Goal: Task Accomplishment & Management: Manage account settings

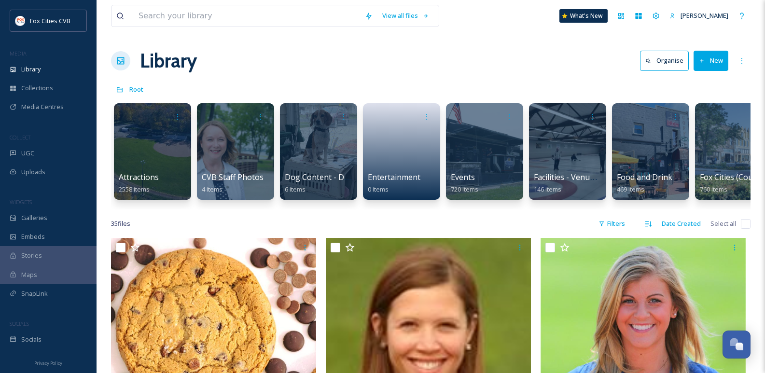
scroll to position [0, 1]
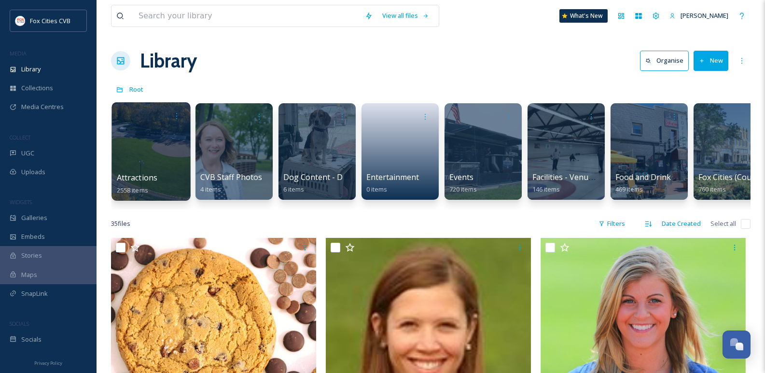
click at [117, 146] on div at bounding box center [151, 151] width 79 height 99
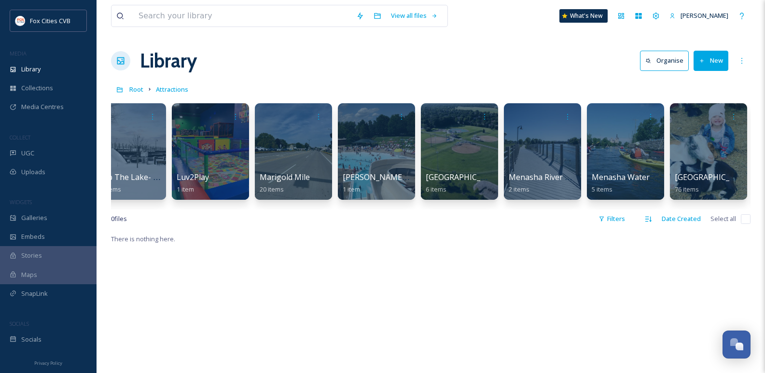
scroll to position [0, 3435]
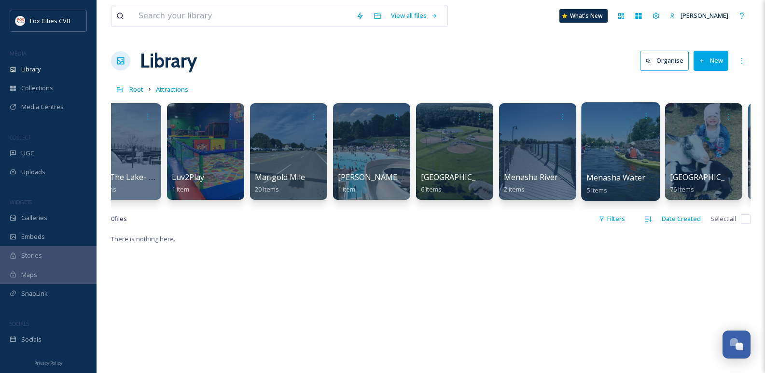
click at [617, 136] on div at bounding box center [620, 151] width 79 height 99
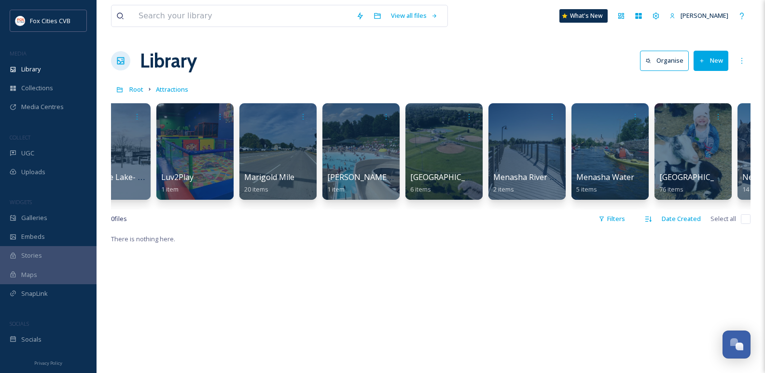
scroll to position [0, 3440]
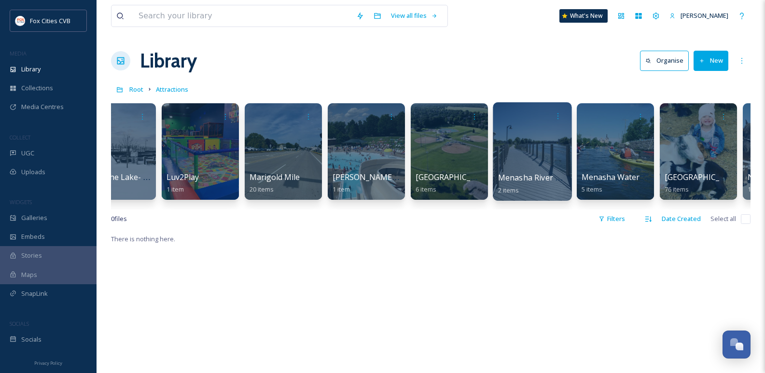
click at [524, 151] on div at bounding box center [532, 151] width 79 height 99
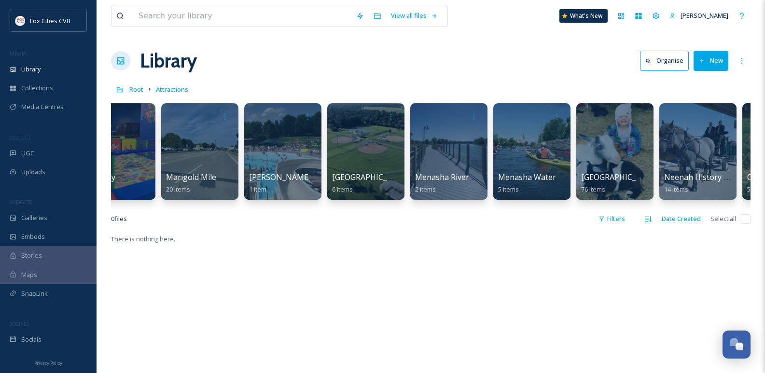
scroll to position [0, 3540]
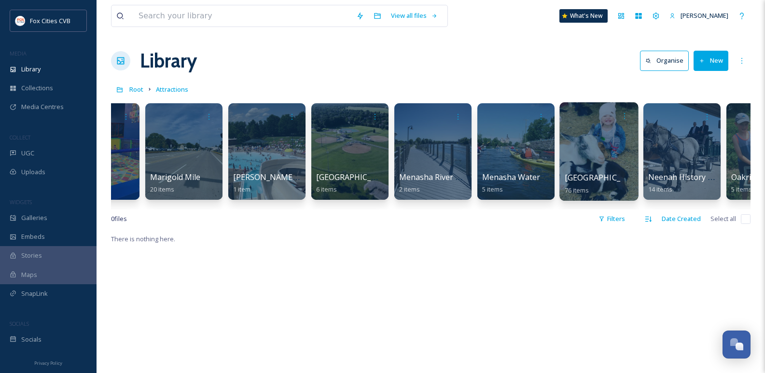
click at [575, 171] on div at bounding box center [599, 151] width 79 height 99
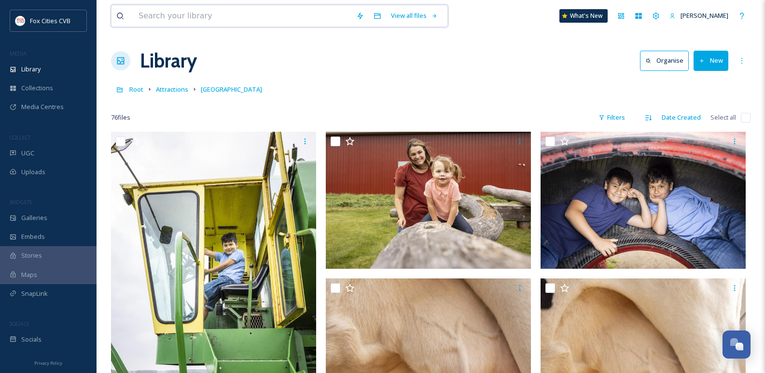
click at [205, 23] on input at bounding box center [243, 15] width 218 height 21
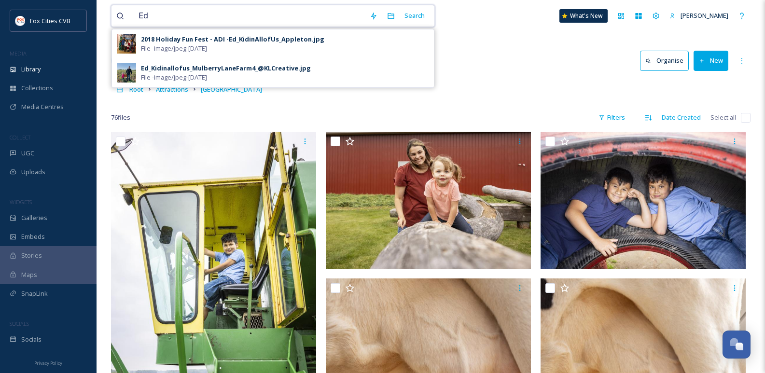
type input "E"
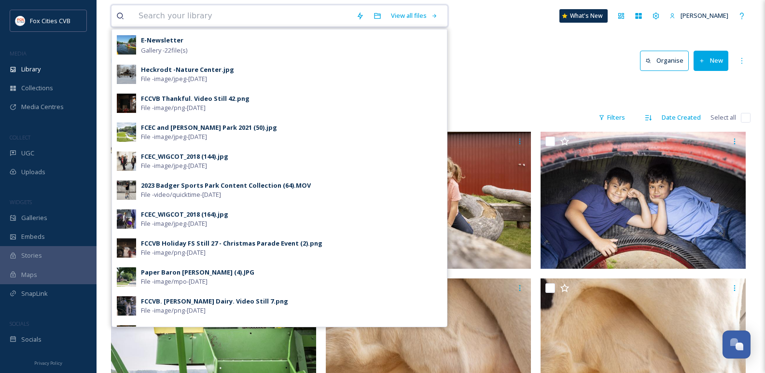
click at [194, 19] on input at bounding box center [243, 15] width 218 height 21
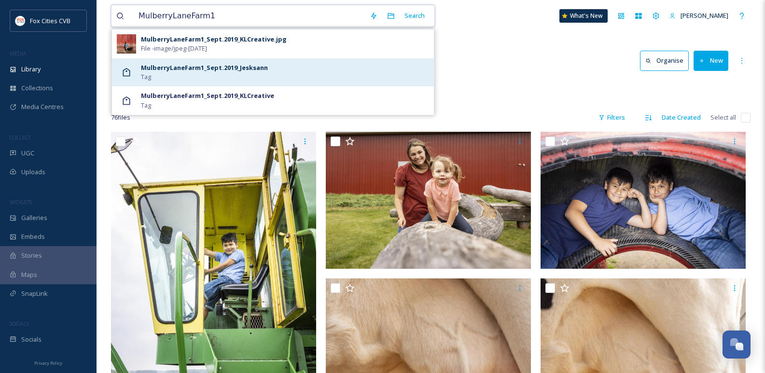
type input "MulberryLaneFarm1"
click at [175, 66] on strong "MulberryLaneFarm1_Sept.2019_Jesksann" at bounding box center [204, 67] width 127 height 9
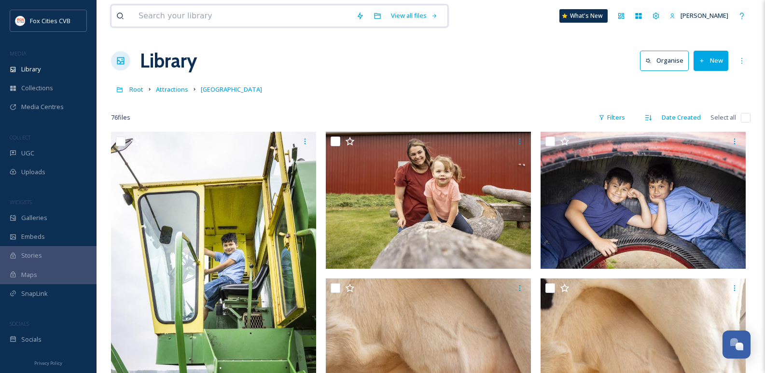
click at [174, 13] on input at bounding box center [243, 15] width 218 height 21
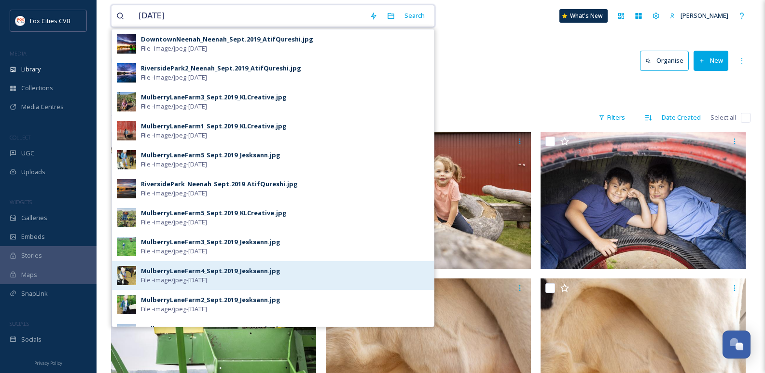
type input "Sept.2019"
click at [184, 268] on div "MulberryLaneFarm4_Sept.2019_Jesksann.jpg" at bounding box center [211, 271] width 140 height 9
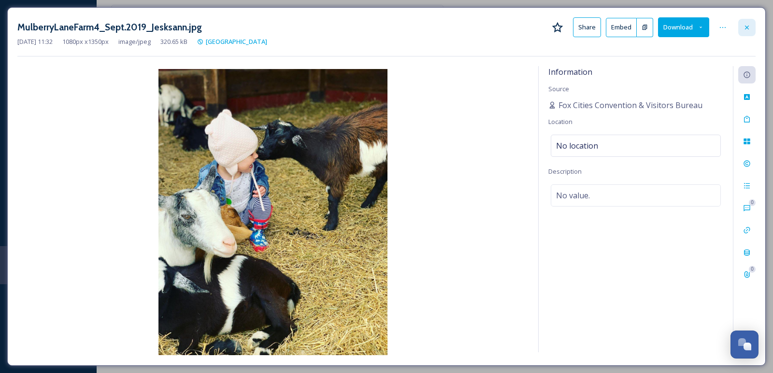
click at [750, 32] on div at bounding box center [746, 27] width 17 height 17
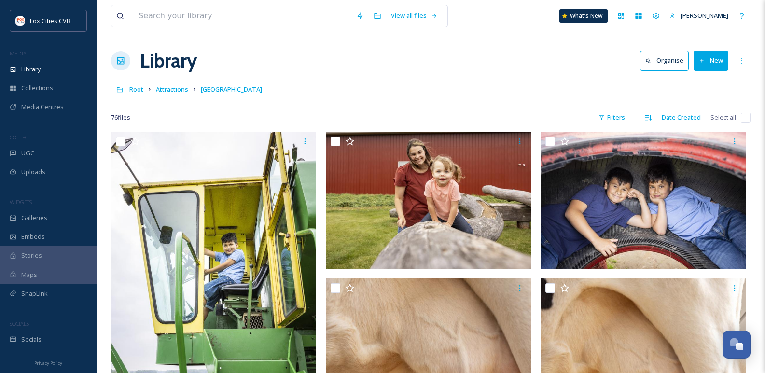
click at [709, 62] on button "New" at bounding box center [711, 61] width 35 height 20
click at [677, 121] on div "Folder" at bounding box center [701, 121] width 55 height 19
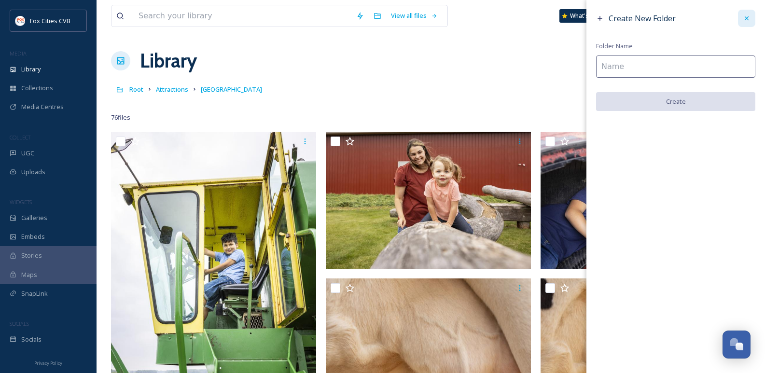
click at [747, 15] on icon at bounding box center [747, 18] width 8 height 8
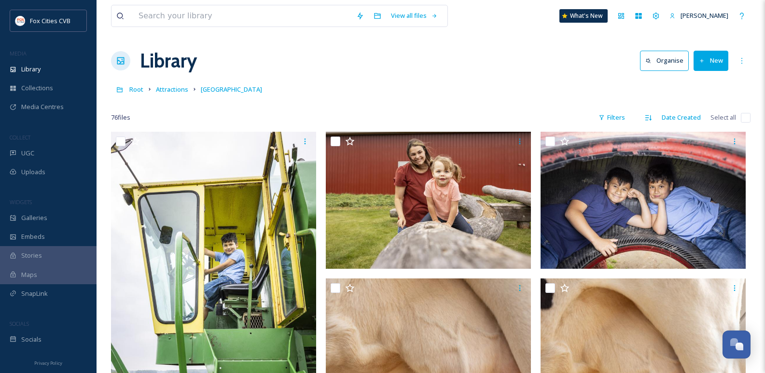
click at [711, 56] on button "New" at bounding box center [711, 61] width 35 height 20
click at [694, 84] on span "File Upload" at bounding box center [707, 83] width 32 height 9
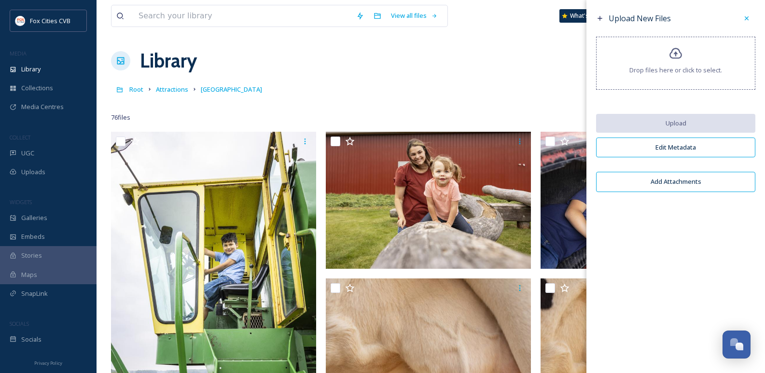
click at [675, 67] on span "Drop files here or click to select." at bounding box center [676, 70] width 93 height 9
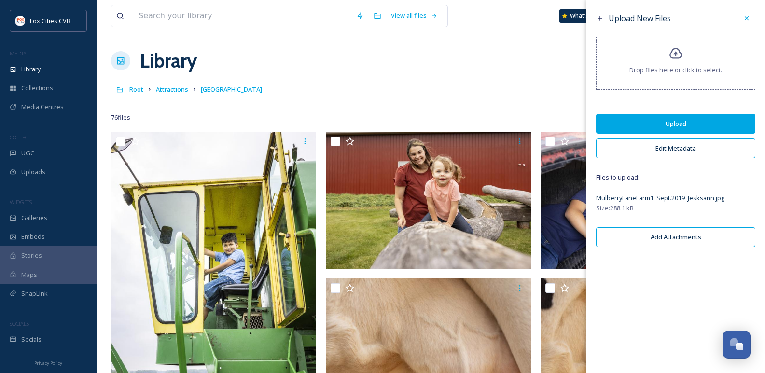
click at [661, 122] on button "Upload" at bounding box center [675, 124] width 159 height 20
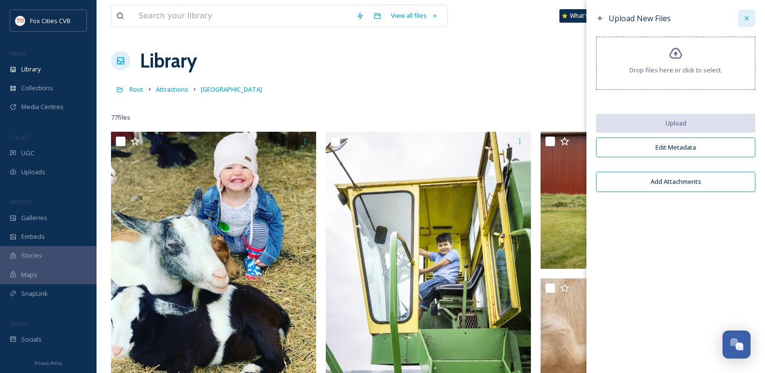
click at [747, 19] on icon at bounding box center [747, 18] width 8 height 8
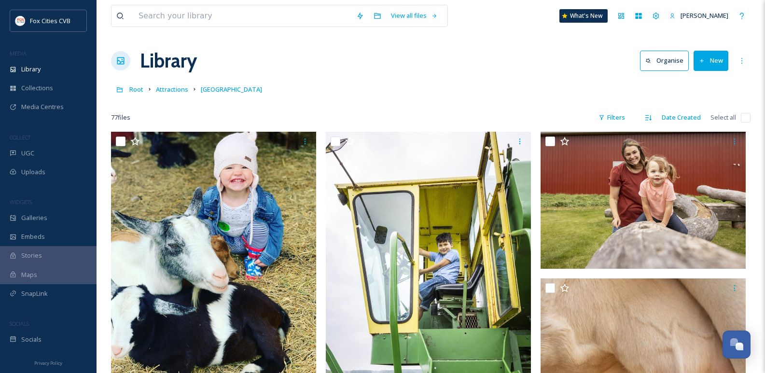
click at [263, 3] on div "View all files What's New Laura Seidl" at bounding box center [431, 16] width 640 height 32
click at [263, 8] on input at bounding box center [243, 15] width 218 height 21
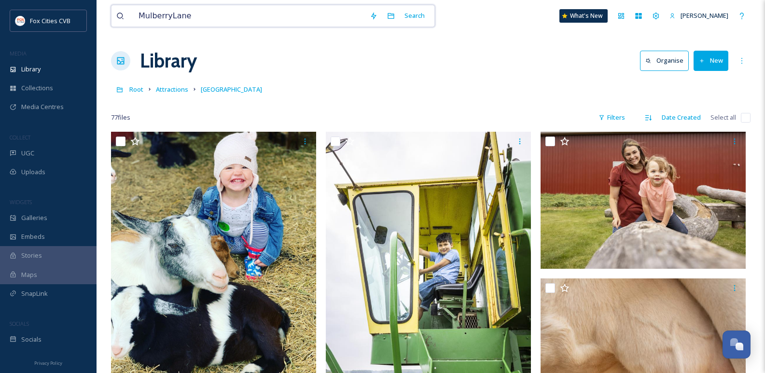
click at [229, 20] on input "MulberryLane" at bounding box center [249, 15] width 231 height 21
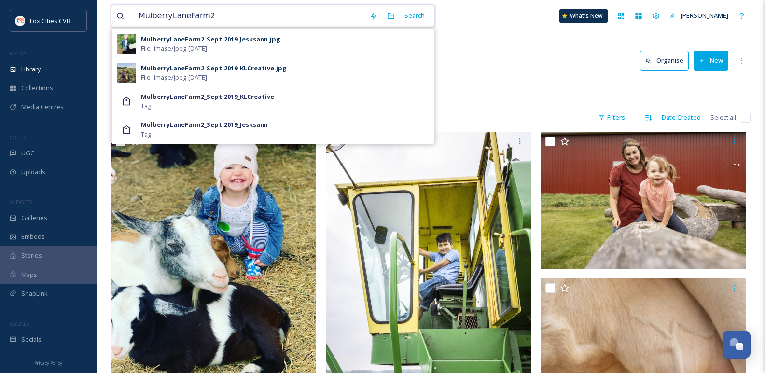
click at [215, 14] on input "MulberryLaneFarm2" at bounding box center [249, 15] width 231 height 21
click at [276, 18] on input "MulberryLaneFarm3" at bounding box center [249, 15] width 231 height 21
click at [225, 13] on input "MulberryLaneFarm4" at bounding box center [249, 15] width 231 height 21
type input "M"
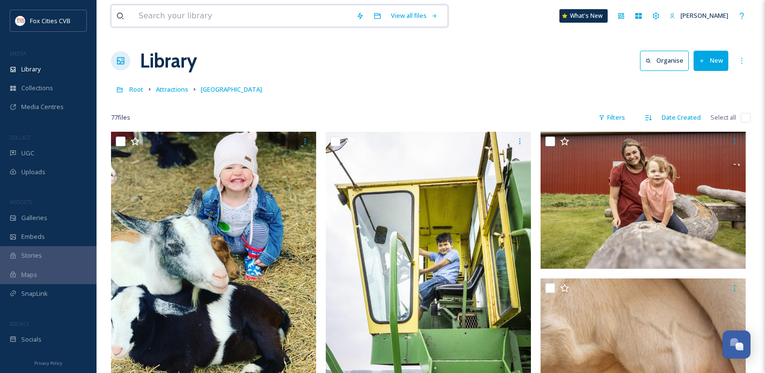
click at [138, 21] on input at bounding box center [243, 15] width 218 height 21
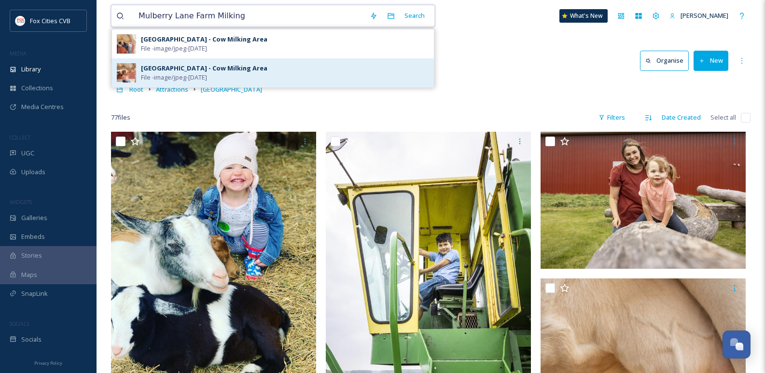
type input "Mulberry Lane Farm Milking"
click at [139, 77] on div "Mulberry Lane Farms - Cow Milking Area File - image/jpeg - Jul 15 2025" at bounding box center [273, 72] width 322 height 29
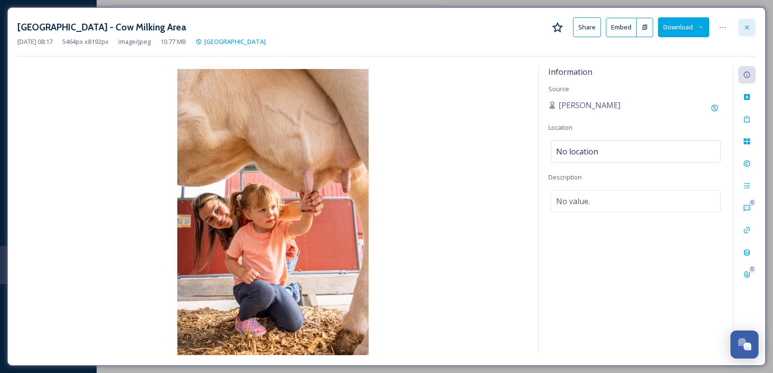
click at [747, 29] on icon at bounding box center [747, 28] width 8 height 8
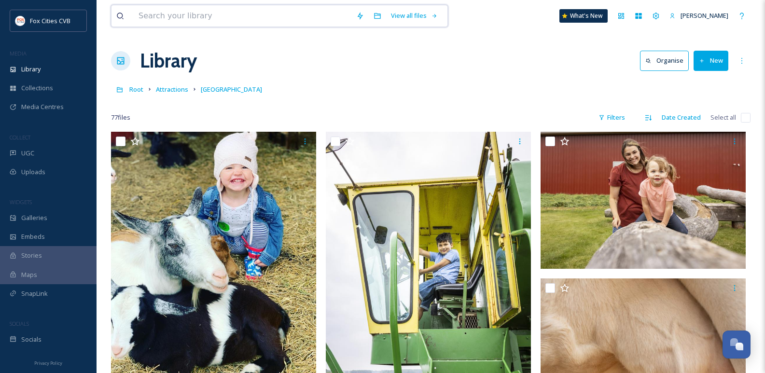
click at [257, 15] on input at bounding box center [243, 15] width 218 height 21
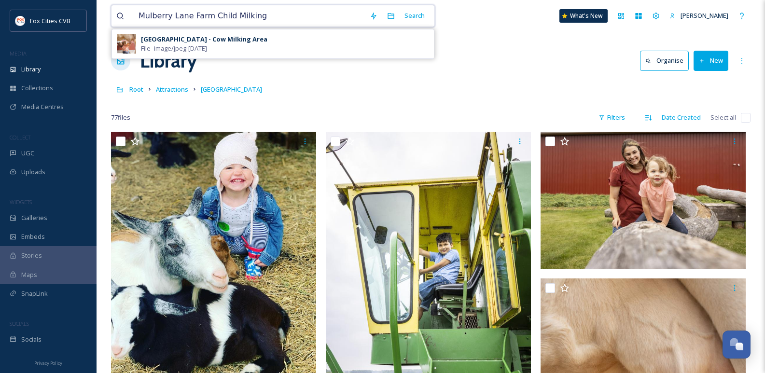
type input "Mulberry Lane Farm Child Milking"
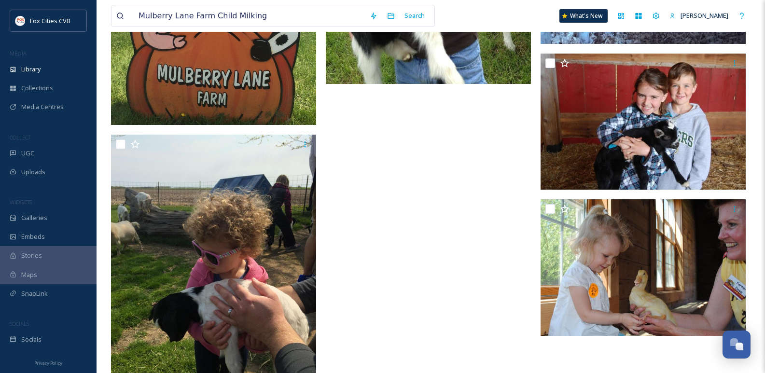
scroll to position [5605, 0]
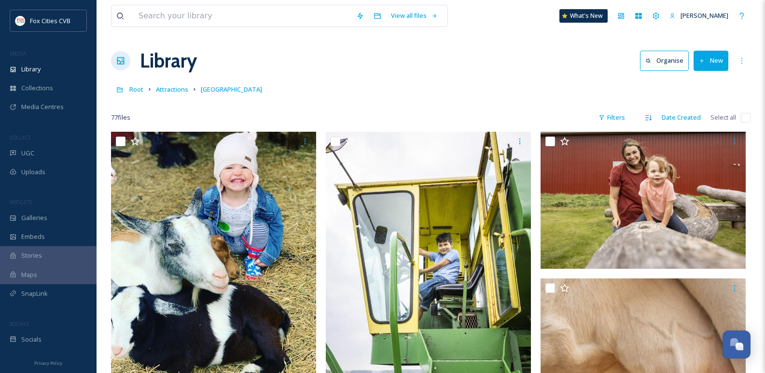
click at [716, 58] on button "New" at bounding box center [711, 61] width 35 height 20
click at [704, 80] on span "File Upload" at bounding box center [707, 83] width 32 height 9
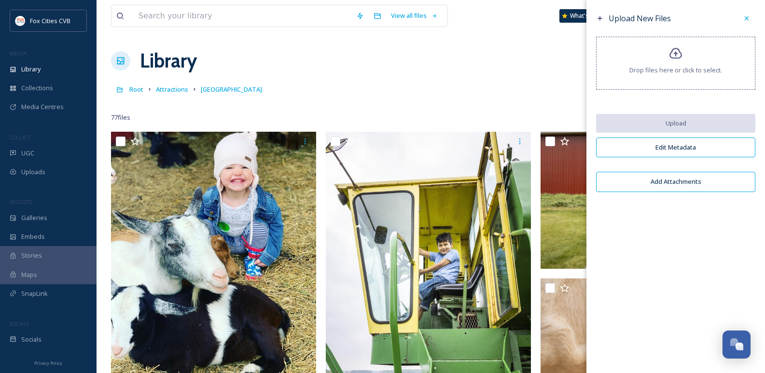
click at [675, 66] on span "Drop files here or click to select." at bounding box center [676, 70] width 93 height 9
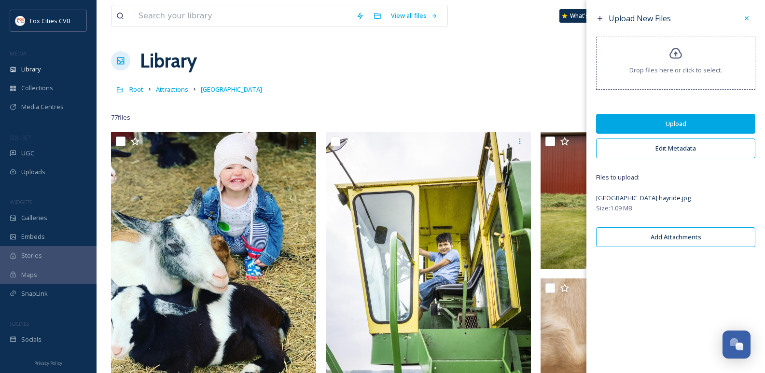
click at [672, 114] on button "Upload" at bounding box center [675, 124] width 159 height 20
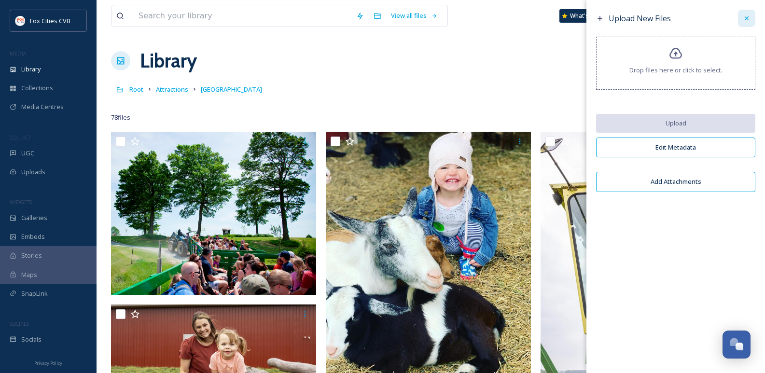
click at [743, 16] on div at bounding box center [746, 18] width 17 height 17
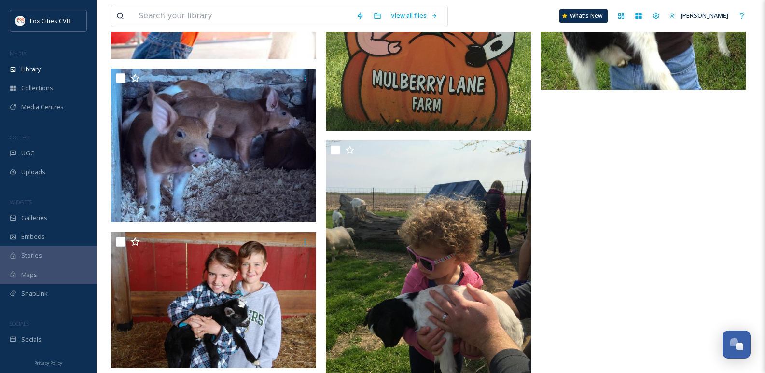
scroll to position [5601, 0]
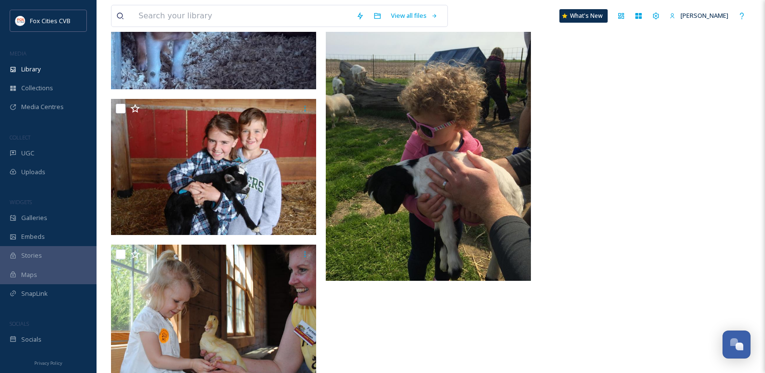
scroll to position [5698, 0]
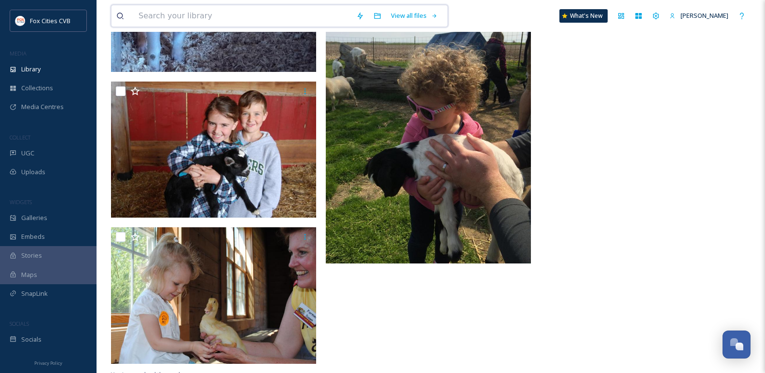
click at [271, 11] on input at bounding box center [243, 15] width 218 height 21
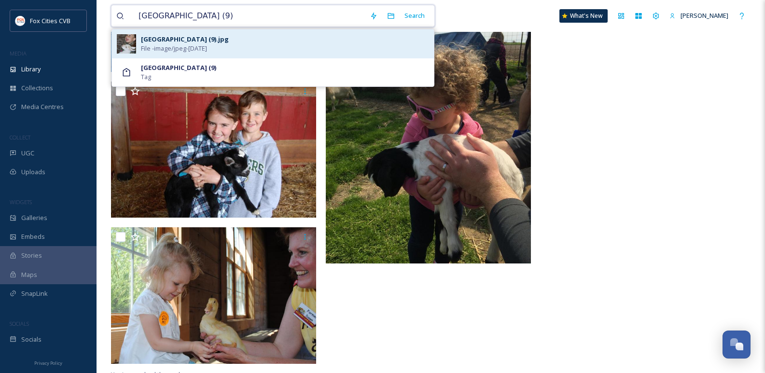
type input "Mulberry Lane Farm (9)"
click at [273, 44] on div "Mulberry Lane Farm (9).jpg File - image/jpeg - Feb 05 2024" at bounding box center [285, 44] width 288 height 18
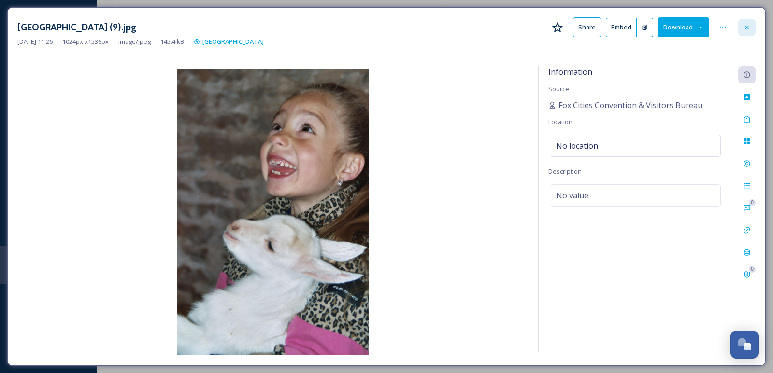
click at [740, 30] on div at bounding box center [746, 27] width 17 height 17
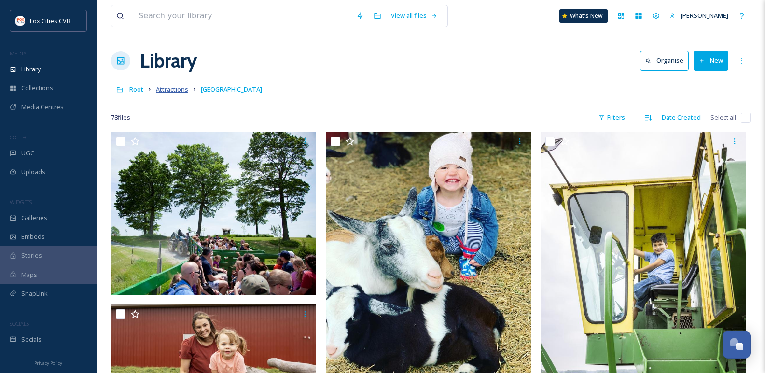
click at [173, 88] on span "Attractions" at bounding box center [172, 89] width 32 height 9
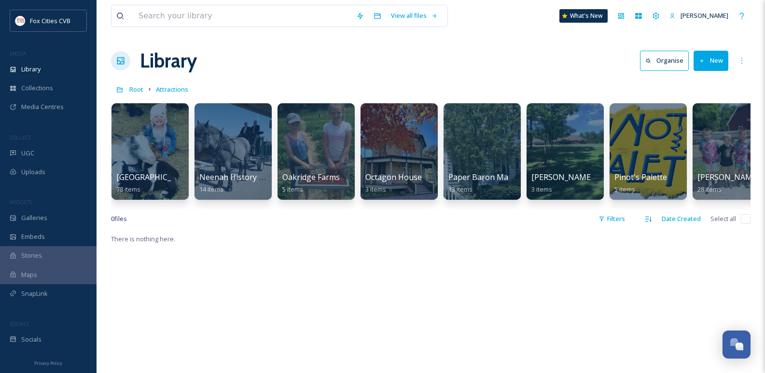
scroll to position [0, 4025]
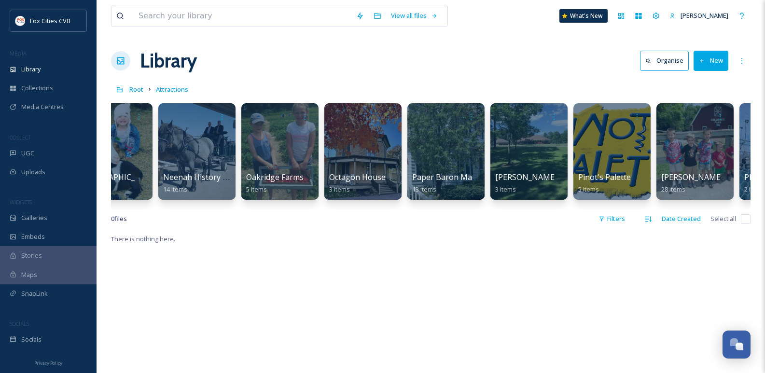
drag, startPoint x: 514, startPoint y: 217, endPoint x: 504, endPoint y: 217, distance: 10.2
click at [504, 217] on div "0 file s Filters Date Created Select all" at bounding box center [431, 219] width 640 height 19
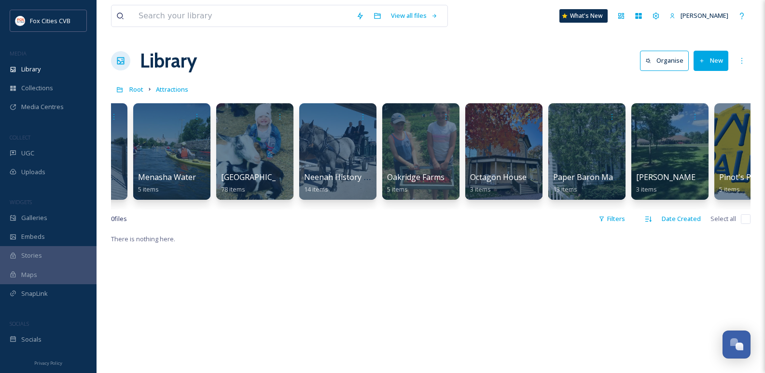
scroll to position [0, 3795]
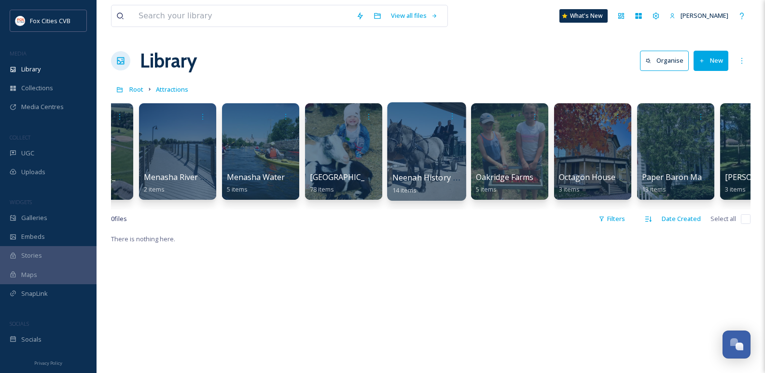
click at [430, 155] on div at bounding box center [426, 151] width 79 height 99
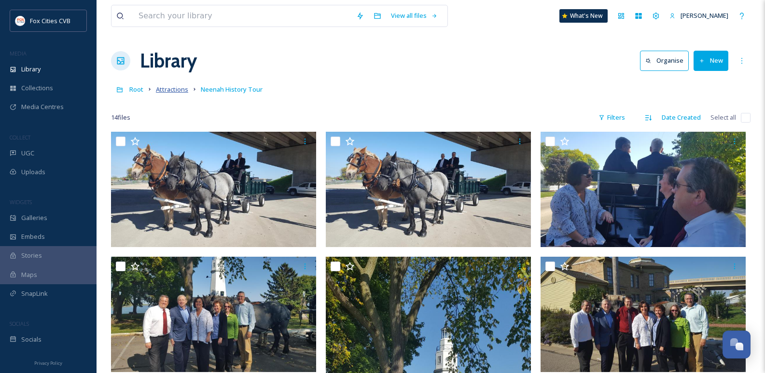
click at [180, 87] on span "Attractions" at bounding box center [172, 89] width 32 height 9
click at [166, 89] on span "Attractions" at bounding box center [172, 89] width 32 height 9
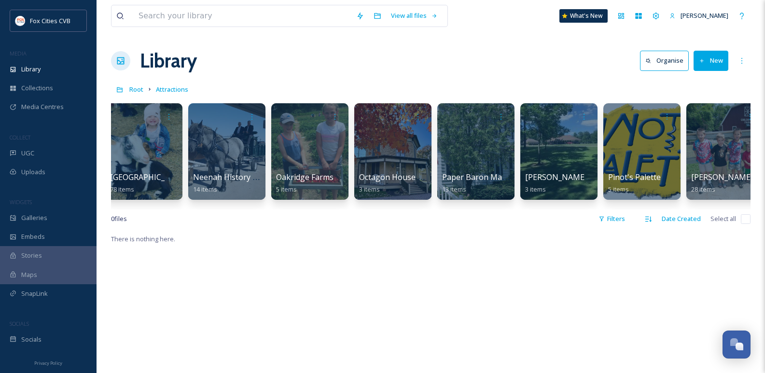
scroll to position [0, 3996]
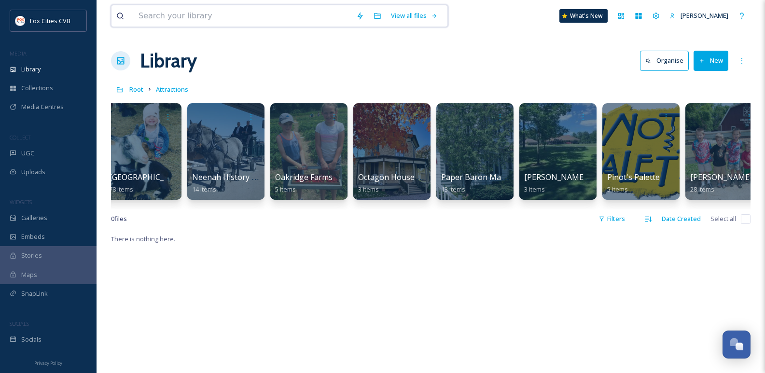
click at [214, 19] on input at bounding box center [243, 15] width 218 height 21
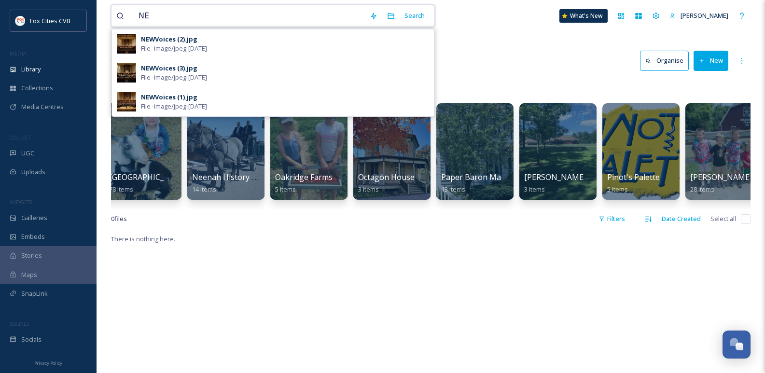
type input "N"
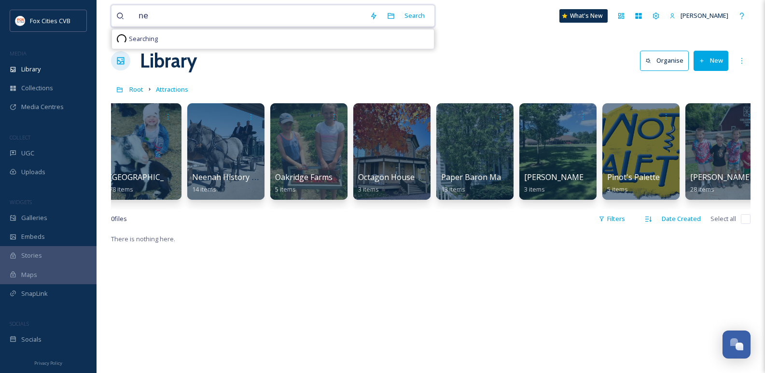
type input "n"
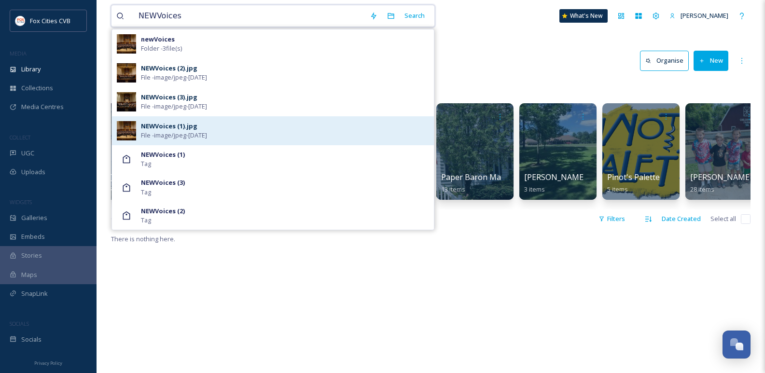
type input "NEWVoices"
click at [219, 123] on div "NEWVoices (1).jpg File - image/jpeg - Feb 05 2024" at bounding box center [285, 131] width 288 height 18
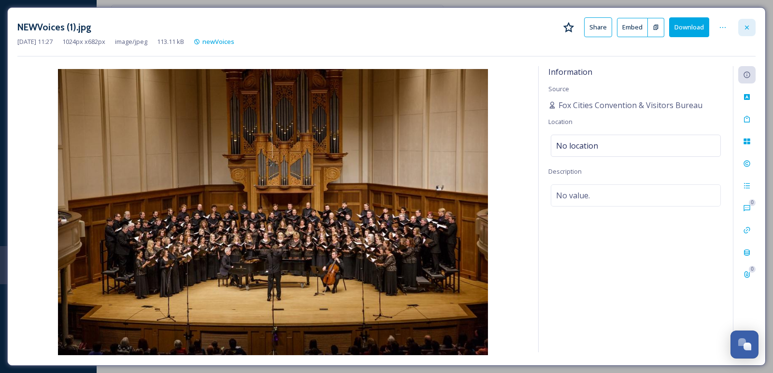
click at [748, 35] on div at bounding box center [746, 27] width 17 height 17
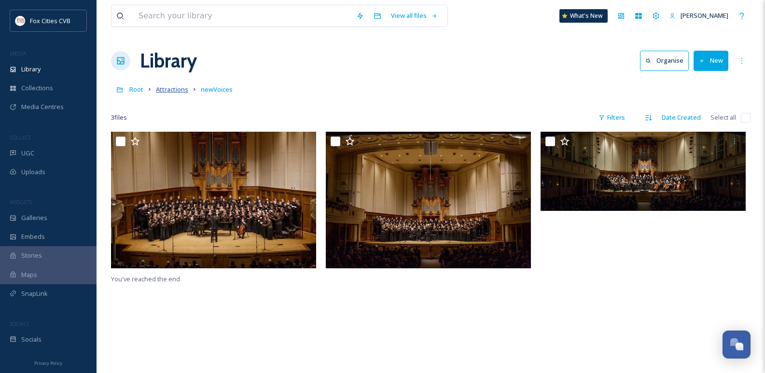
click at [175, 93] on span "Attractions" at bounding box center [172, 89] width 32 height 9
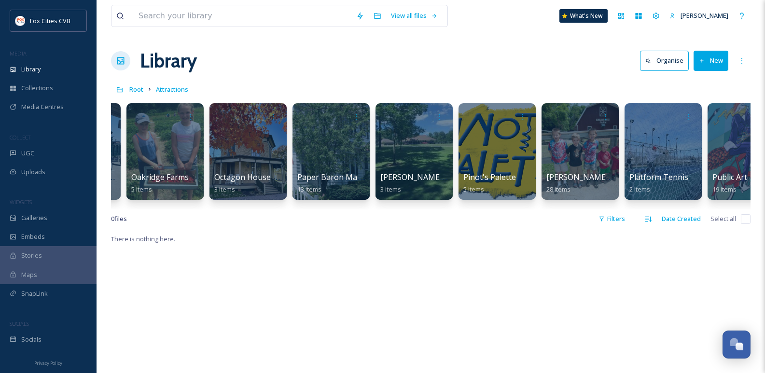
scroll to position [0, 4145]
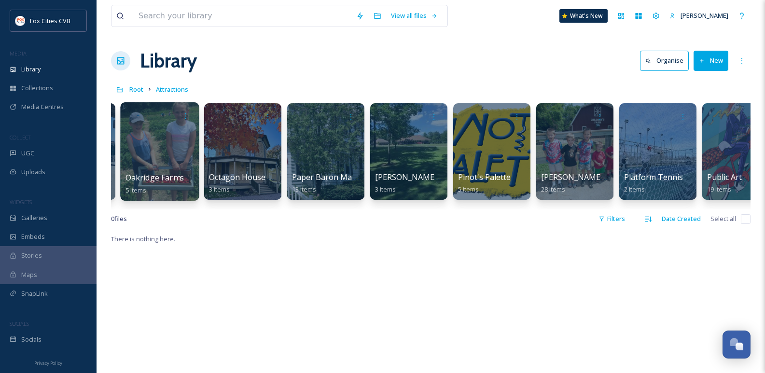
click at [168, 139] on div at bounding box center [159, 151] width 79 height 99
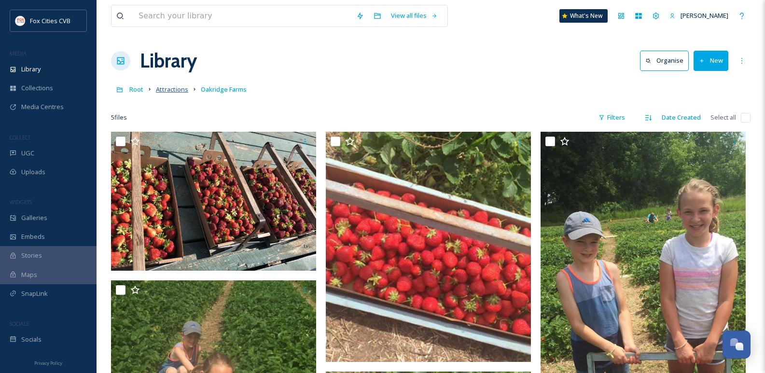
click at [169, 94] on span "Attractions" at bounding box center [172, 89] width 32 height 9
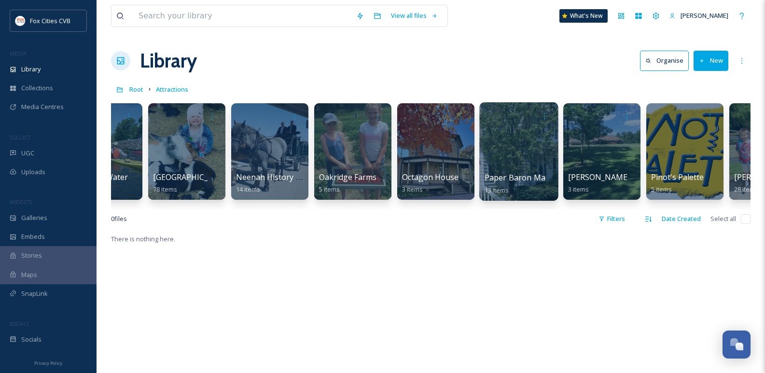
scroll to position [0, 3958]
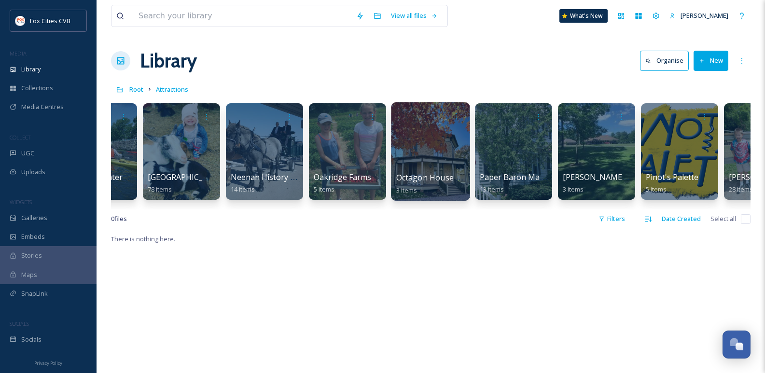
click at [413, 146] on div at bounding box center [430, 151] width 79 height 99
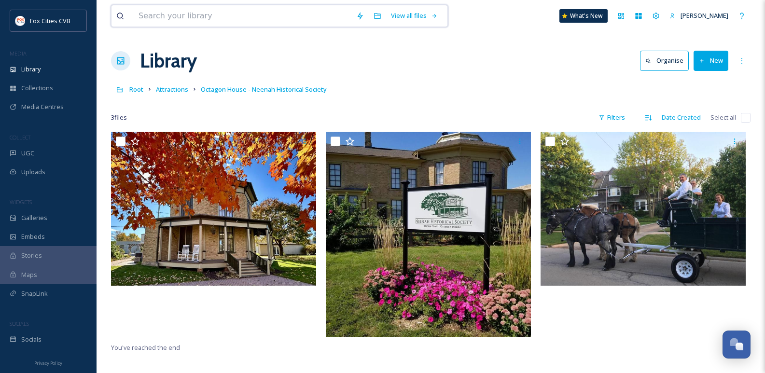
click at [158, 23] on input at bounding box center [243, 15] width 218 height 21
click at [179, 85] on link "Attractions" at bounding box center [172, 90] width 32 height 12
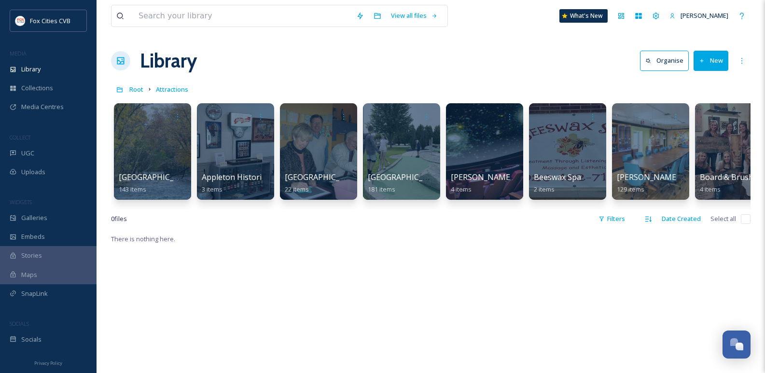
drag, startPoint x: 148, startPoint y: 209, endPoint x: 164, endPoint y: 212, distance: 16.3
click at [164, 210] on div "1000 Islands Environmental Center 143 items Appleton Historical Society 3 items…" at bounding box center [431, 154] width 640 height 111
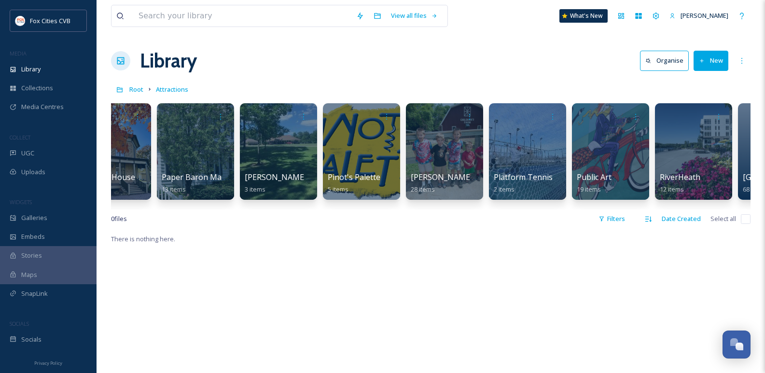
scroll to position [0, 4286]
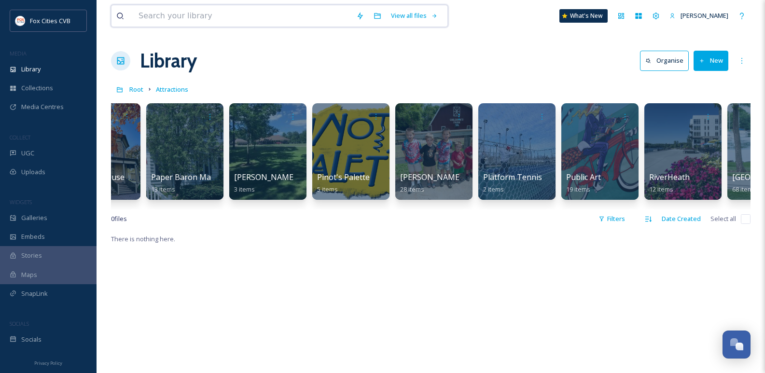
click at [247, 14] on input at bounding box center [243, 15] width 218 height 21
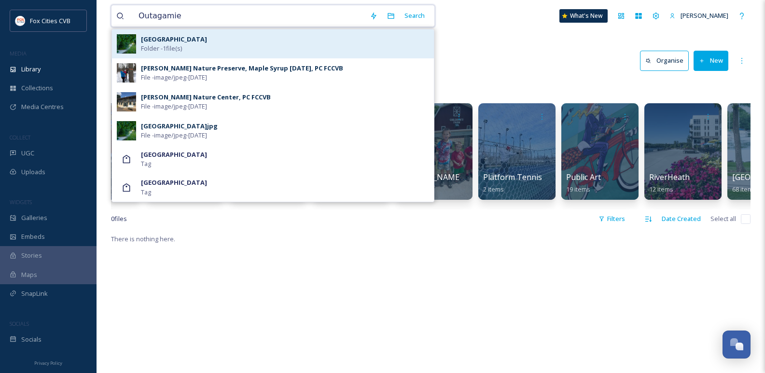
type input "Outagamie"
click at [222, 43] on div "Outagamie County Park Folder - 1 file(s)" at bounding box center [285, 44] width 288 height 18
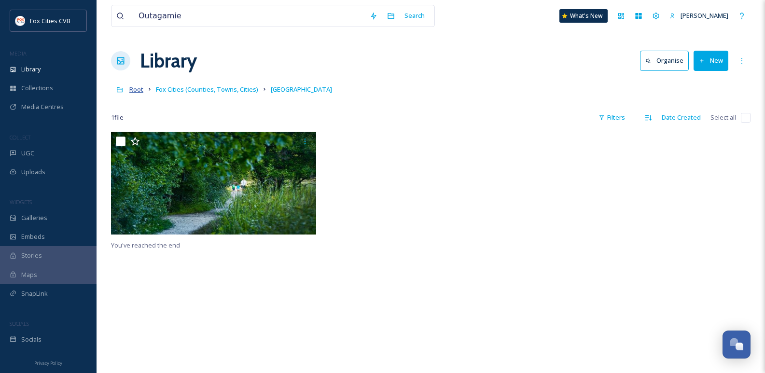
click at [142, 89] on span "Root" at bounding box center [136, 89] width 14 height 9
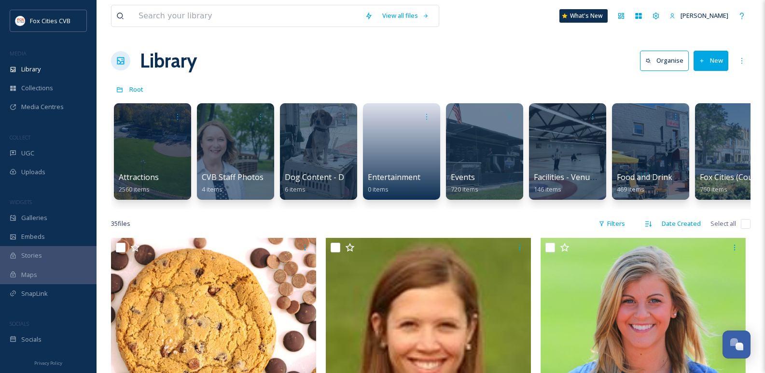
click at [149, 148] on link at bounding box center [153, 149] width 68 height 46
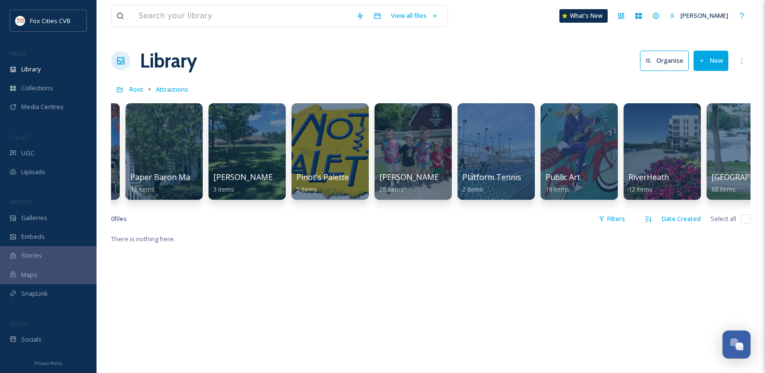
scroll to position [0, 4312]
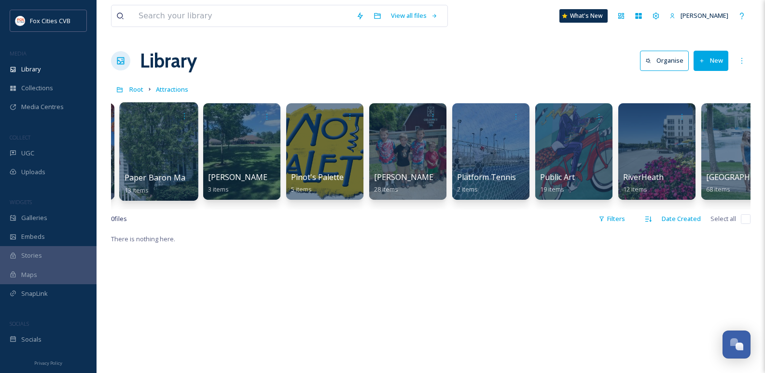
click at [144, 144] on div at bounding box center [158, 151] width 79 height 99
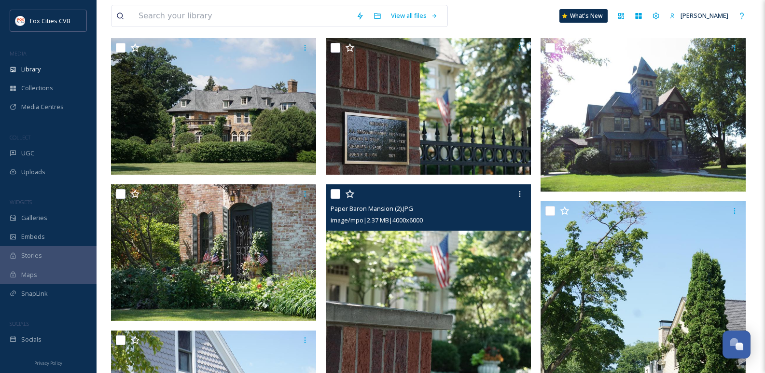
scroll to position [155, 0]
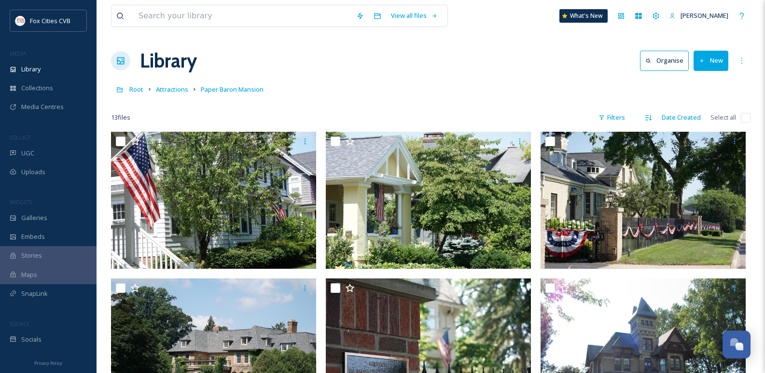
click at [716, 60] on button "New" at bounding box center [711, 61] width 35 height 20
click at [702, 81] on span "File Upload" at bounding box center [707, 83] width 32 height 9
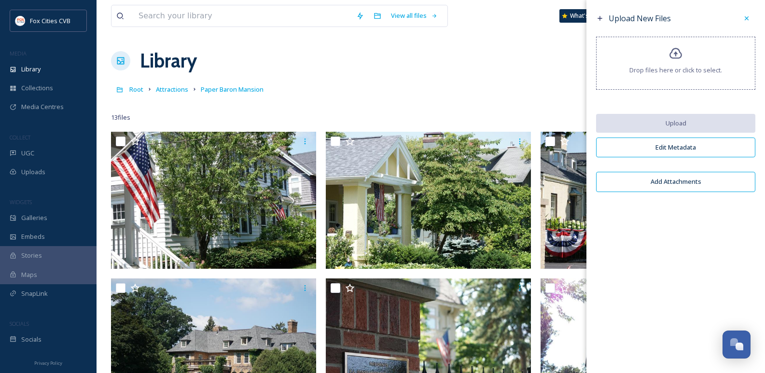
click at [678, 63] on div "Drop files here or click to select." at bounding box center [675, 63] width 159 height 53
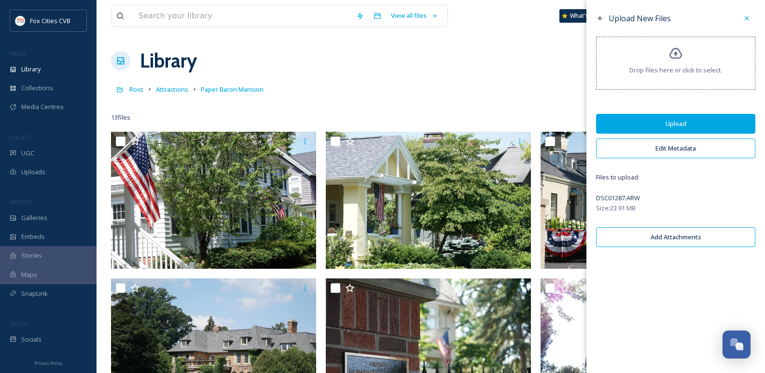
click at [726, 124] on button "Upload" at bounding box center [675, 124] width 159 height 20
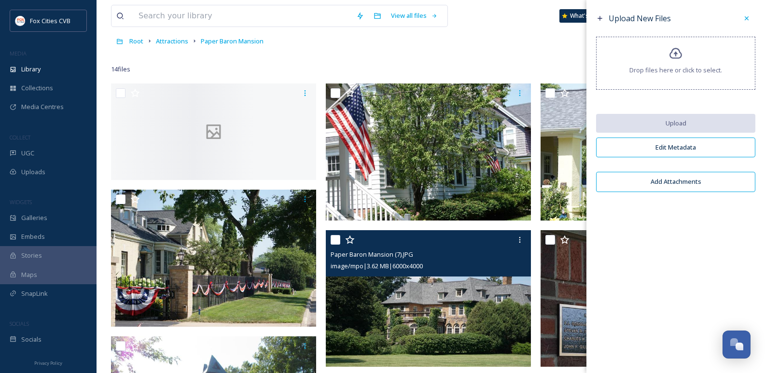
scroll to position [97, 0]
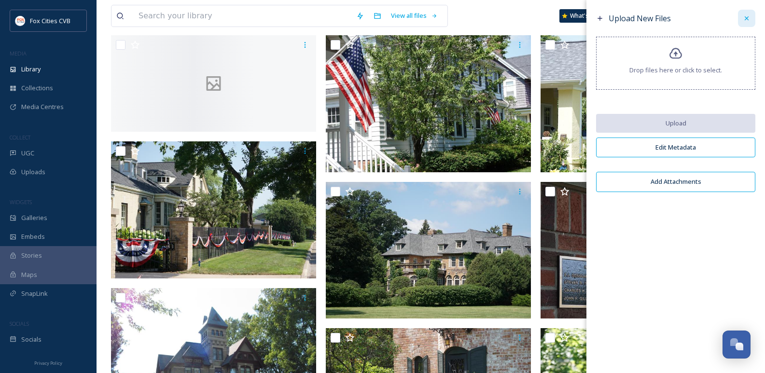
click at [746, 20] on icon at bounding box center [747, 18] width 8 height 8
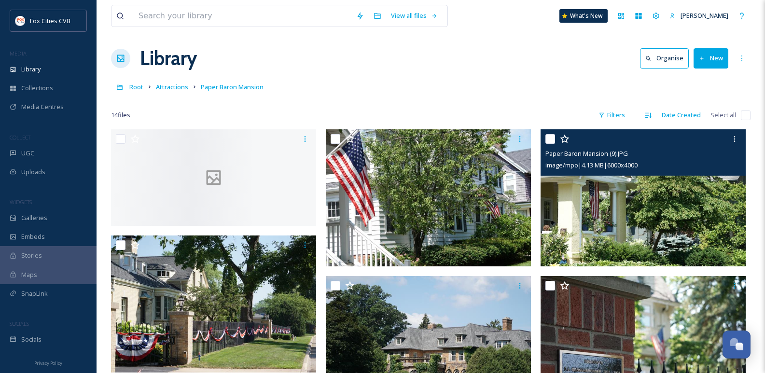
scroll to position [0, 0]
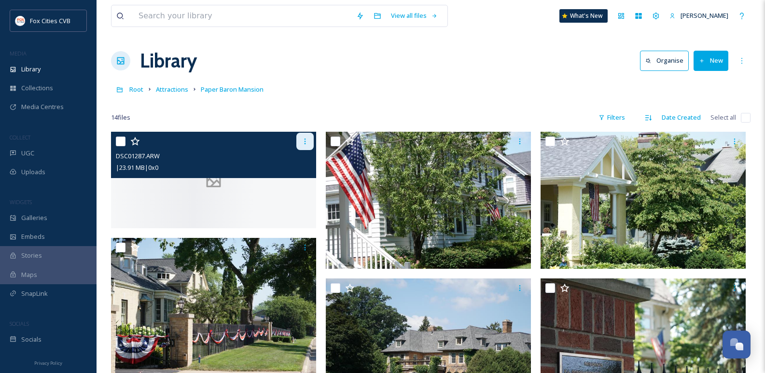
click at [307, 140] on icon at bounding box center [305, 142] width 8 height 8
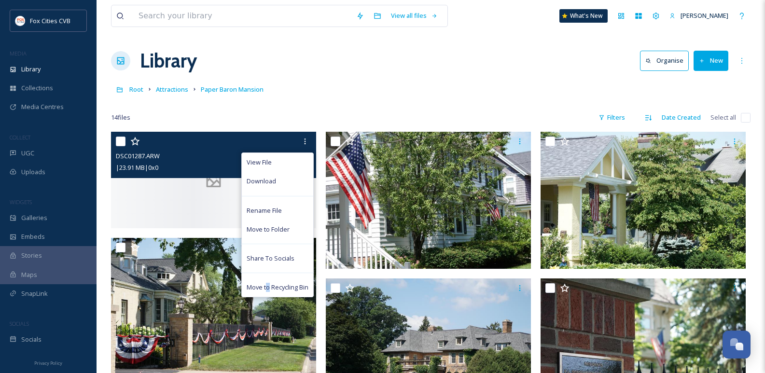
click at [268, 288] on span "Move to Recycling Bin" at bounding box center [278, 287] width 62 height 9
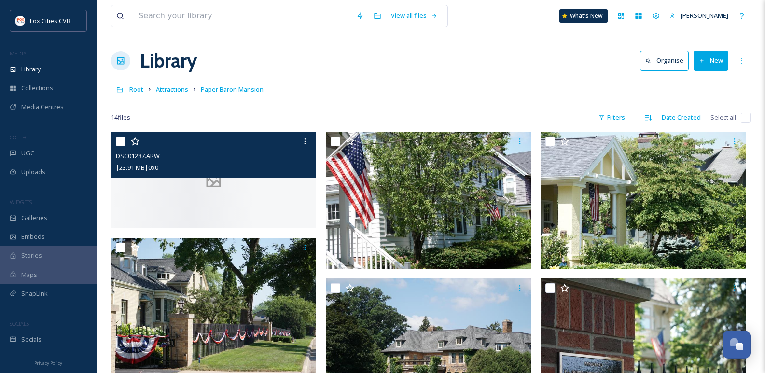
click at [124, 141] on input "checkbox" at bounding box center [121, 142] width 10 height 10
checkbox input "true"
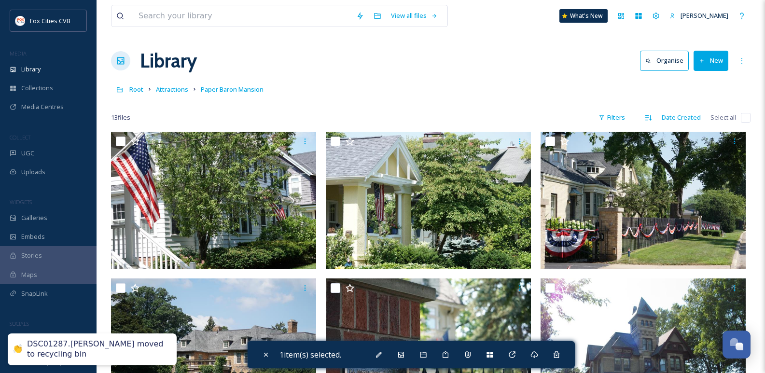
click at [442, 52] on div "Library Organise New" at bounding box center [431, 60] width 640 height 29
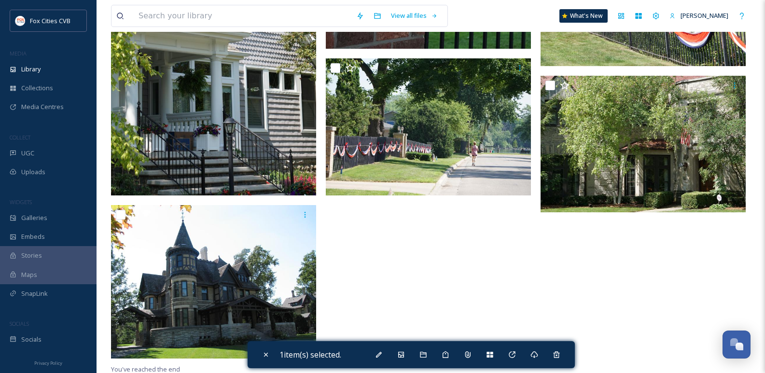
scroll to position [686, 0]
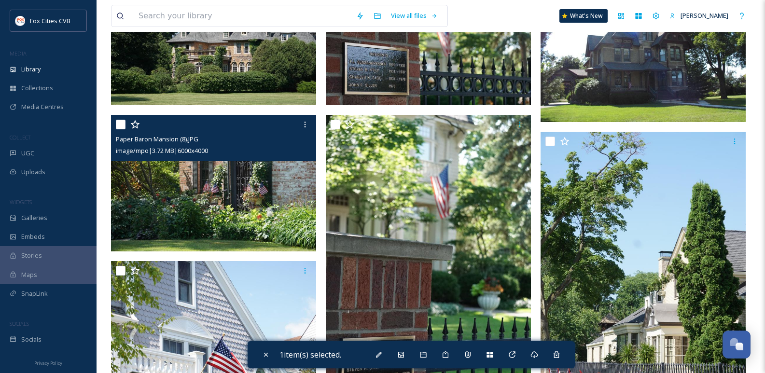
scroll to position [299, 0]
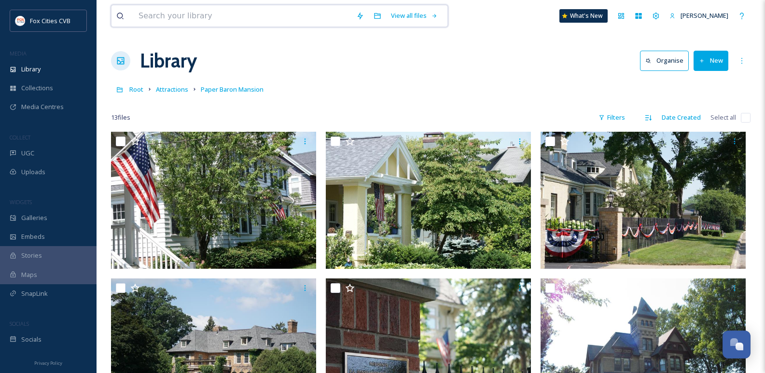
click at [212, 6] on input at bounding box center [243, 15] width 218 height 21
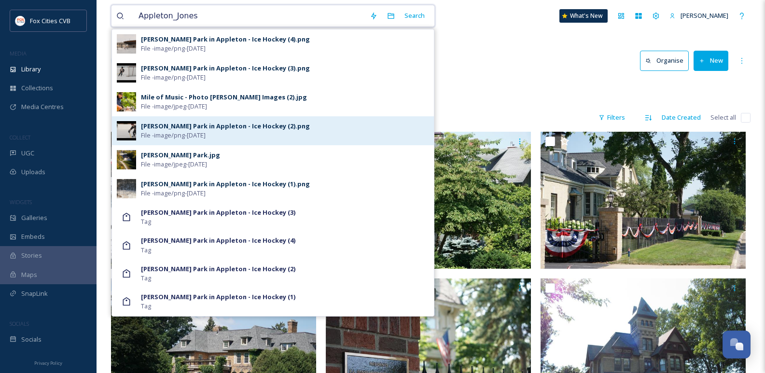
type input "Appleton_Jones"
click at [216, 127] on div "Jones Park in Appleton - Ice Hockey (2).png" at bounding box center [225, 126] width 169 height 9
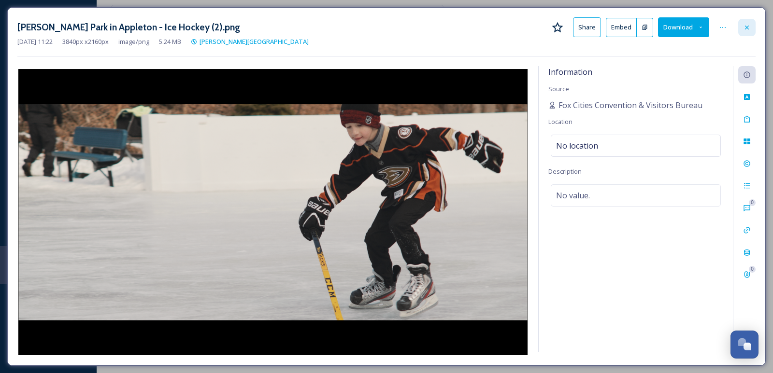
click at [749, 29] on icon at bounding box center [747, 28] width 8 height 8
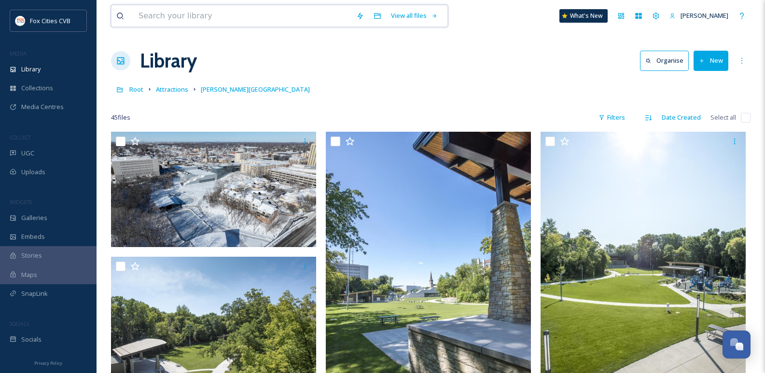
click at [183, 22] on input at bounding box center [243, 15] width 218 height 21
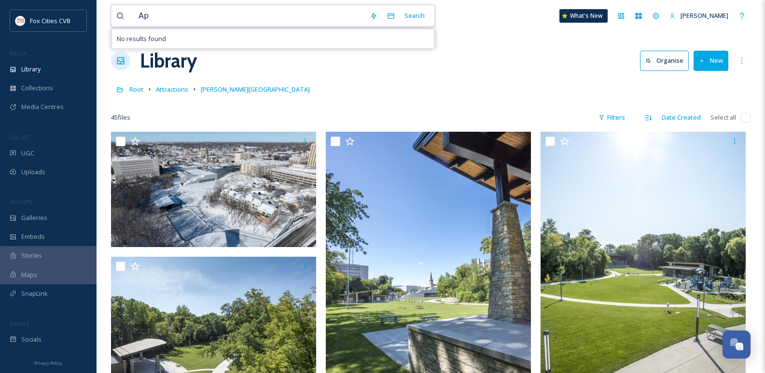
type input "A"
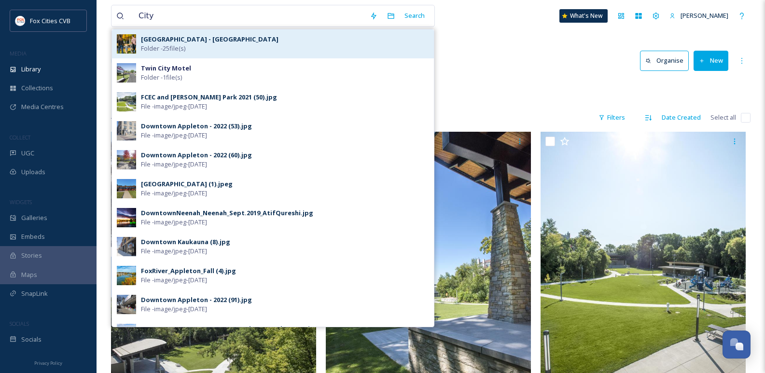
click at [183, 37] on strong "City Park - Appleton" at bounding box center [210, 39] width 138 height 9
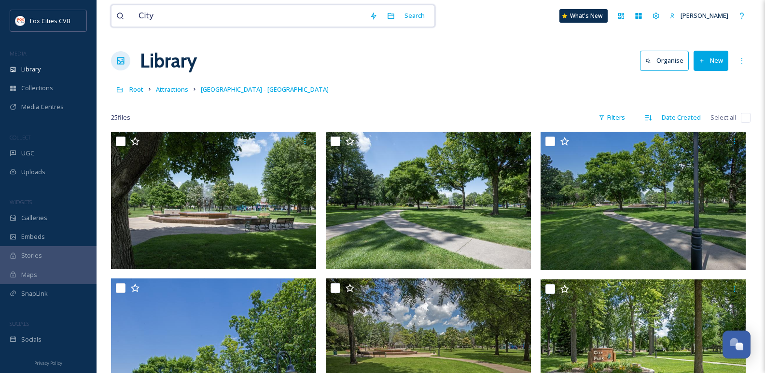
click at [218, 17] on input "City" at bounding box center [249, 15] width 231 height 21
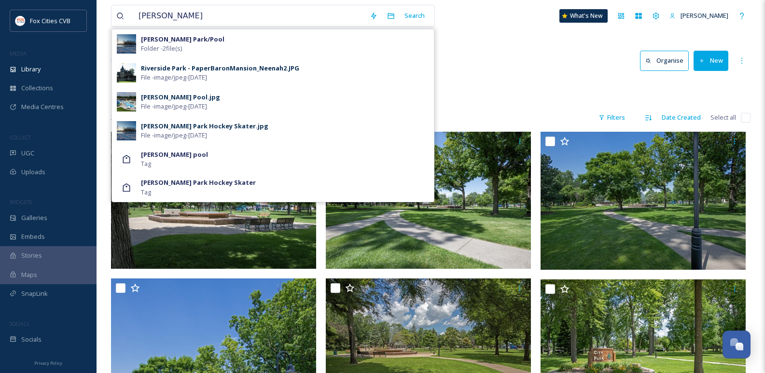
click at [205, 45] on div "Erb Park/Pool Folder - 2 file(s)" at bounding box center [285, 44] width 288 height 18
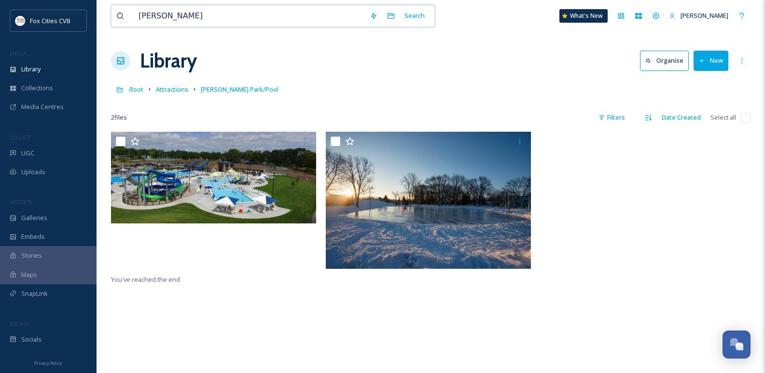
click at [233, 16] on input "Erb" at bounding box center [249, 15] width 231 height 21
click at [232, 16] on input "Erb" at bounding box center [249, 15] width 231 height 21
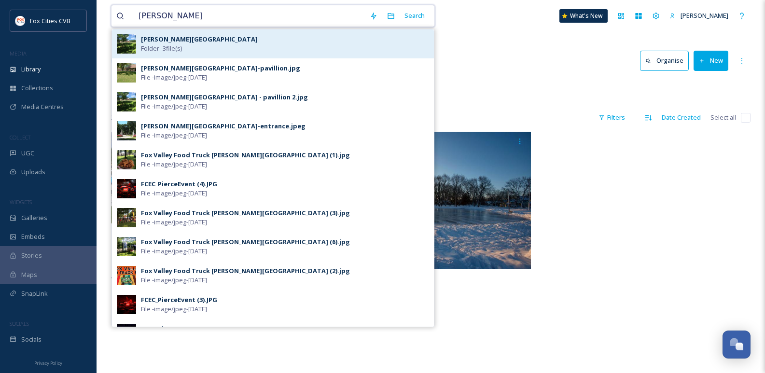
type input "Pierce"
click at [225, 40] on div "Pierce Park Folder - 3 file(s)" at bounding box center [285, 44] width 288 height 18
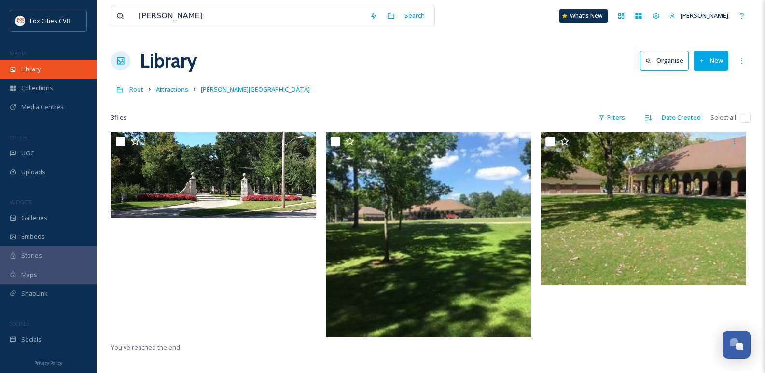
click at [64, 71] on div "Library" at bounding box center [48, 69] width 97 height 19
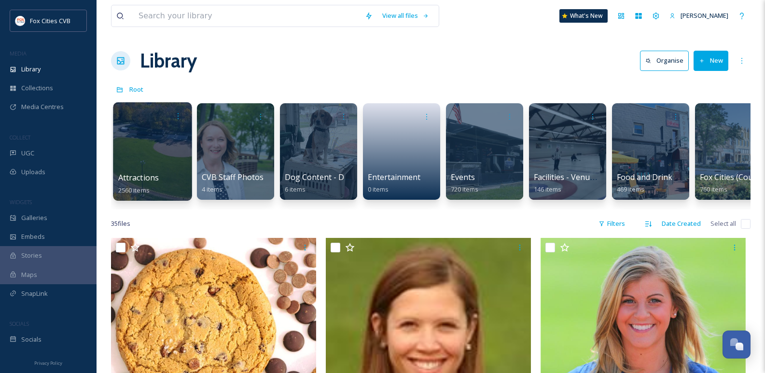
click at [170, 144] on div at bounding box center [152, 151] width 79 height 99
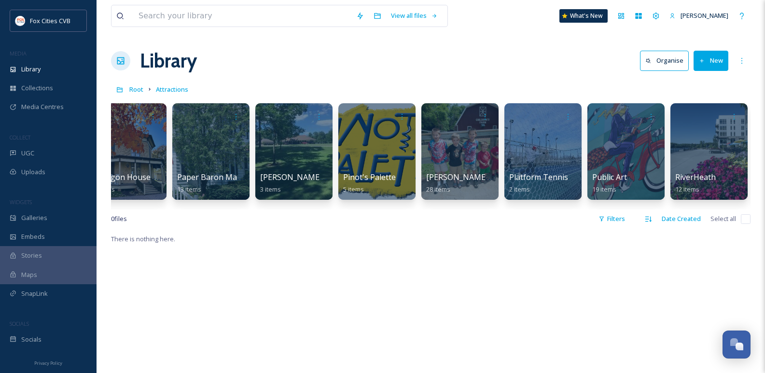
scroll to position [0, 4266]
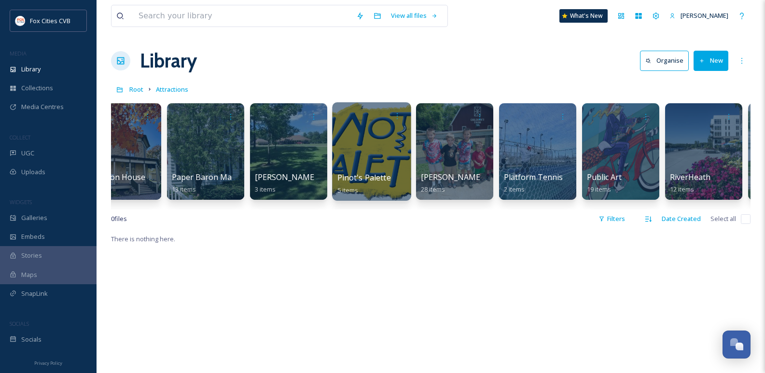
click at [373, 134] on div at bounding box center [371, 151] width 79 height 99
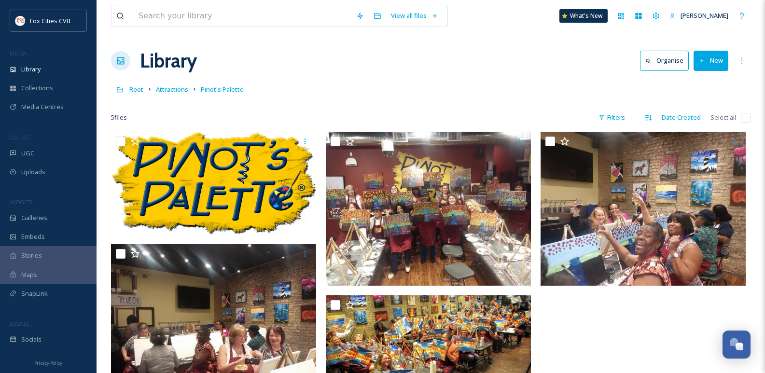
click at [172, 84] on link "Attractions" at bounding box center [172, 90] width 32 height 12
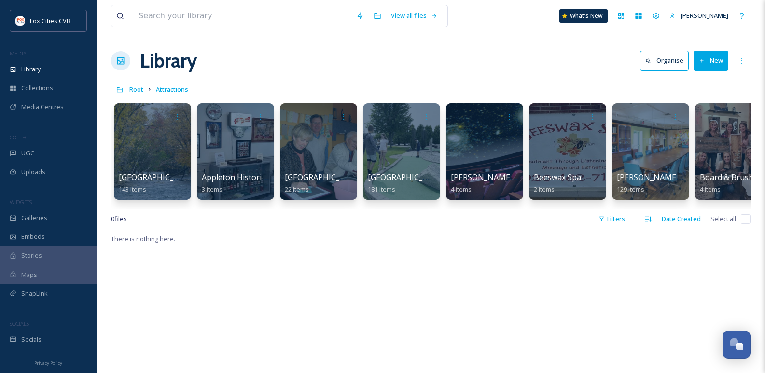
click at [162, 210] on div "1000 Islands Environmental Center 143 items Appleton Historical Society 3 items…" at bounding box center [431, 154] width 640 height 111
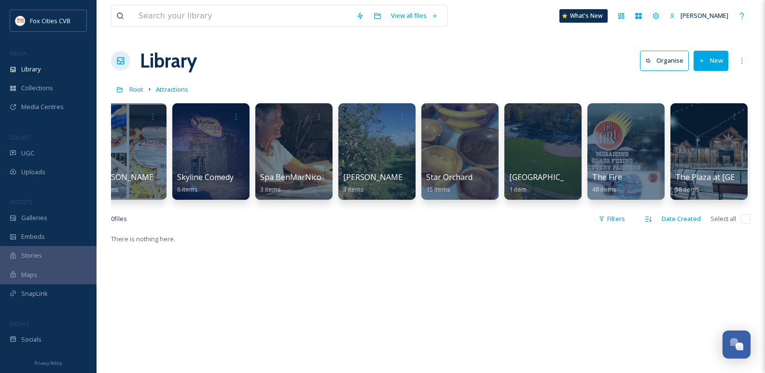
scroll to position [0, 5299]
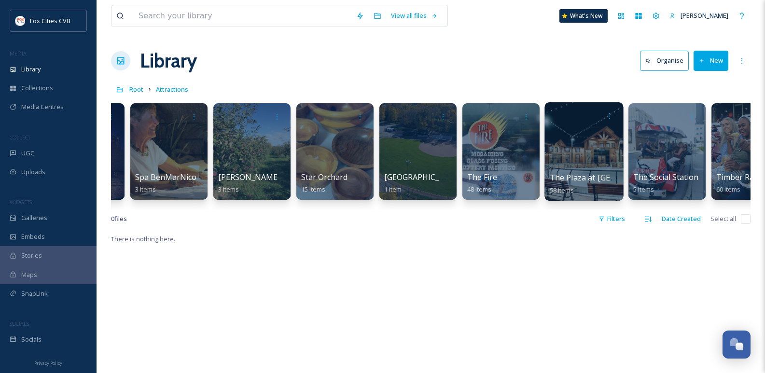
click at [584, 134] on div at bounding box center [584, 151] width 79 height 99
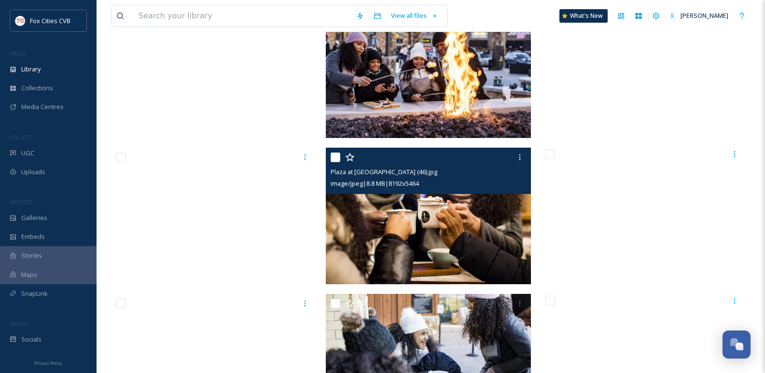
scroll to position [1159, 0]
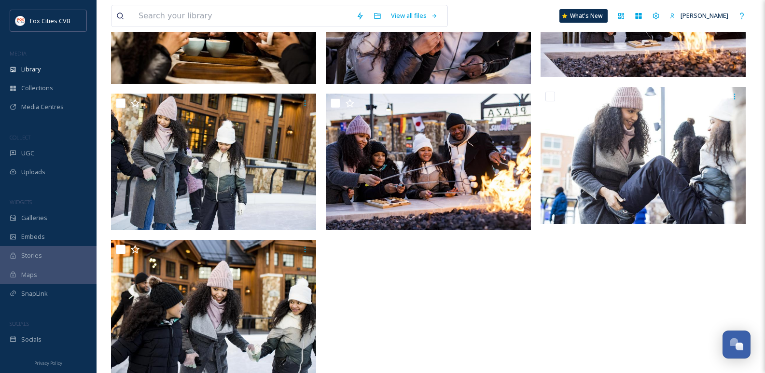
scroll to position [2696, 0]
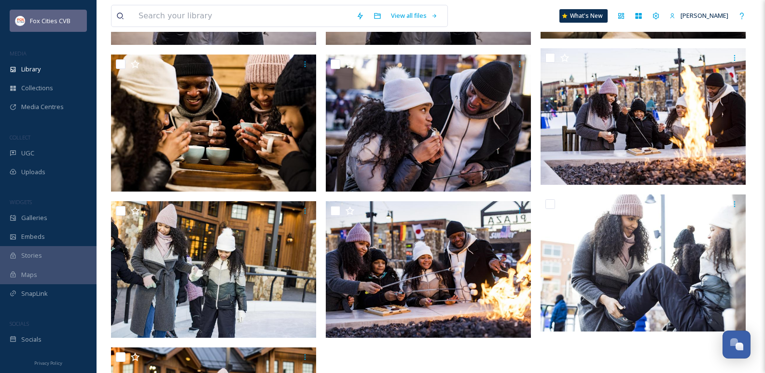
scroll to position [2551, 0]
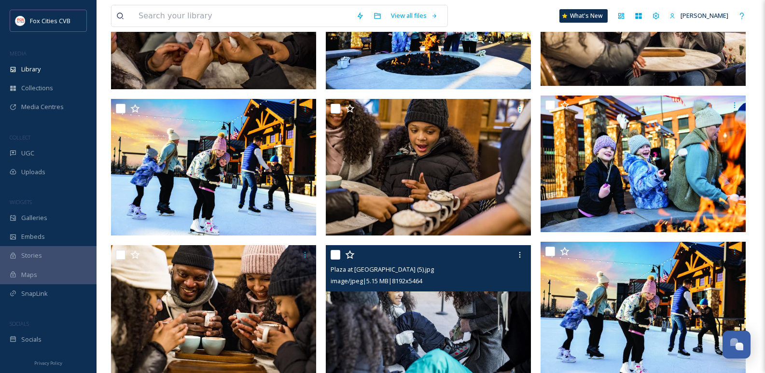
scroll to position [765, 0]
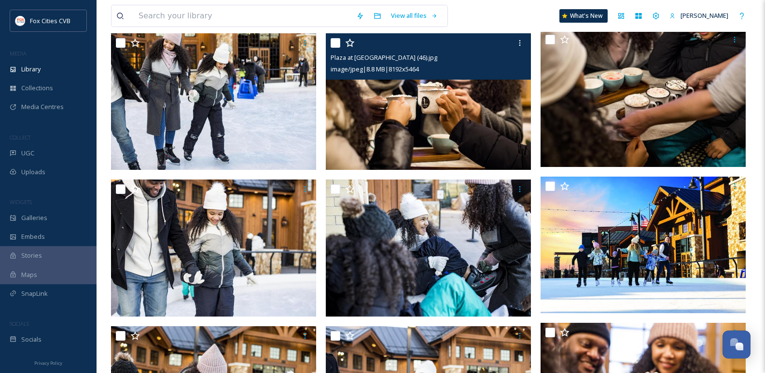
scroll to position [1255, 0]
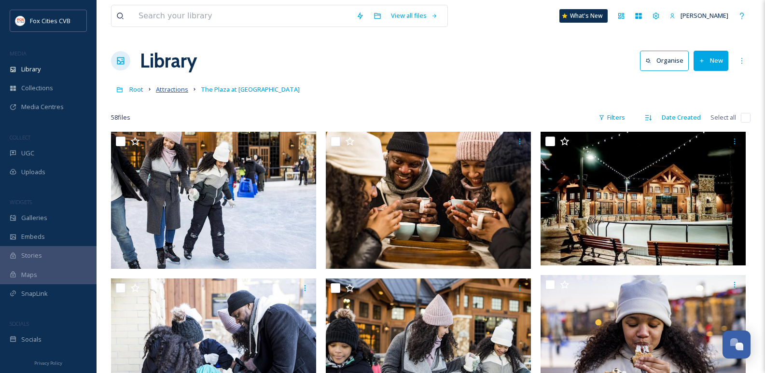
click at [167, 90] on span "Attractions" at bounding box center [172, 89] width 32 height 9
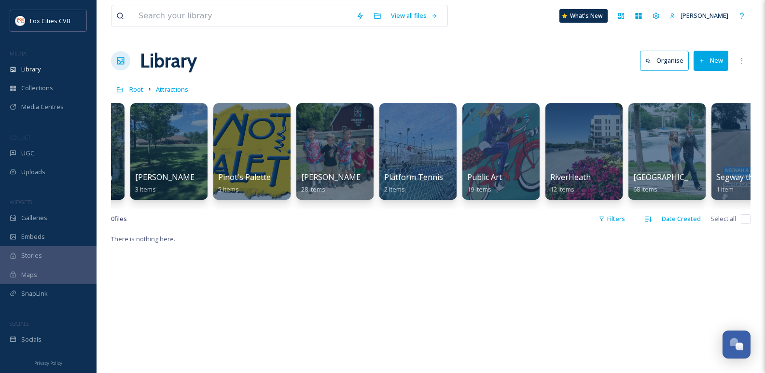
scroll to position [0, 4391]
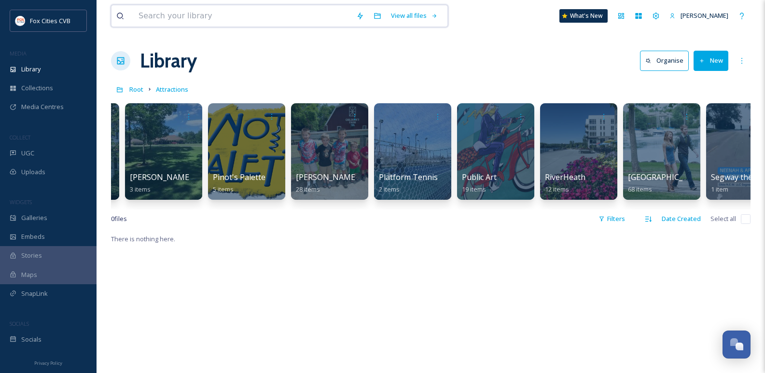
click at [220, 16] on input at bounding box center [243, 15] width 218 height 21
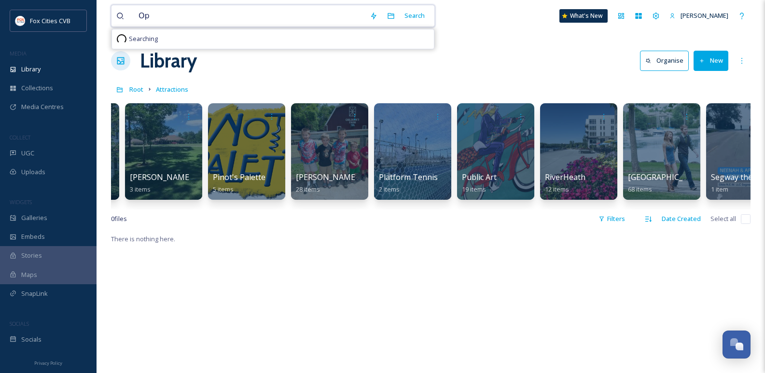
type input "O"
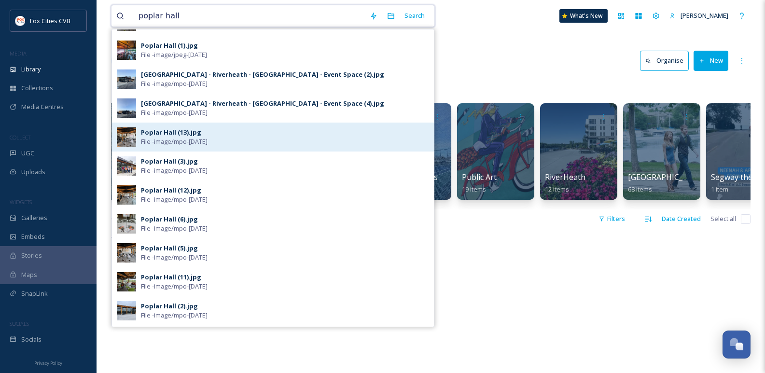
scroll to position [0, 0]
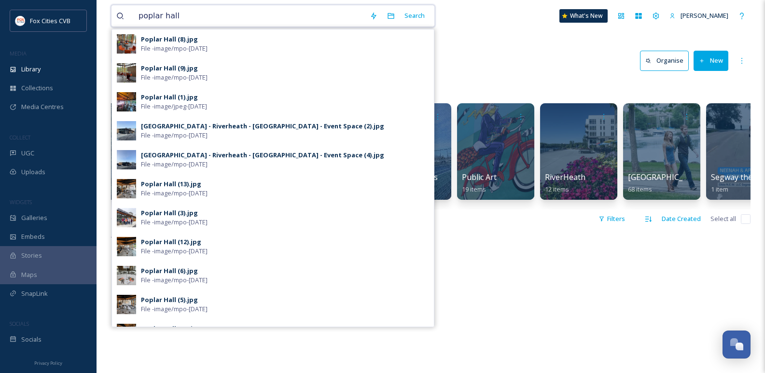
type input "poplar hall"
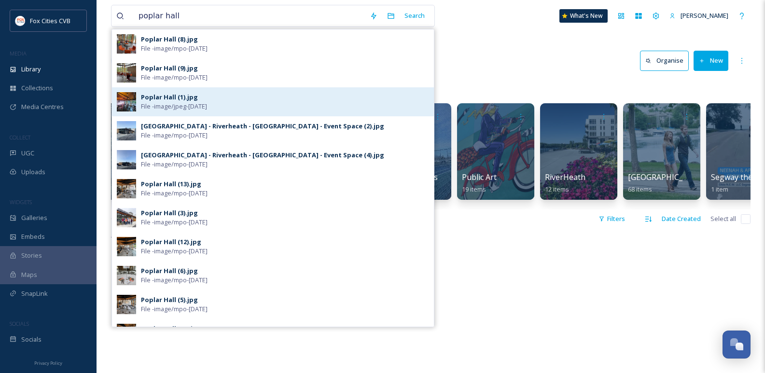
click at [248, 90] on div "Poplar Hall (1).jpg File - image/jpeg - Feb 05 2024" at bounding box center [273, 101] width 322 height 29
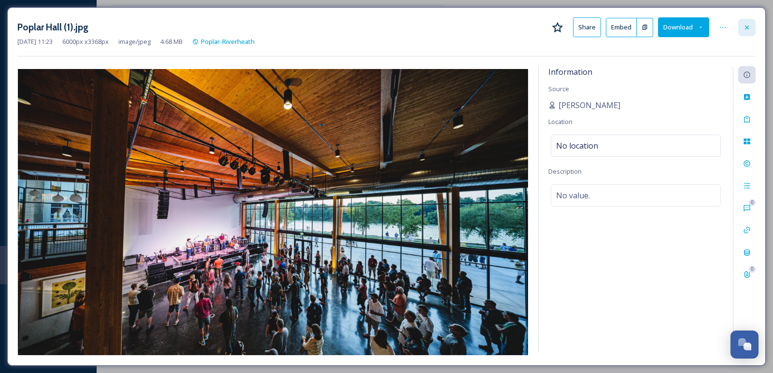
click at [749, 31] on div at bounding box center [746, 27] width 17 height 17
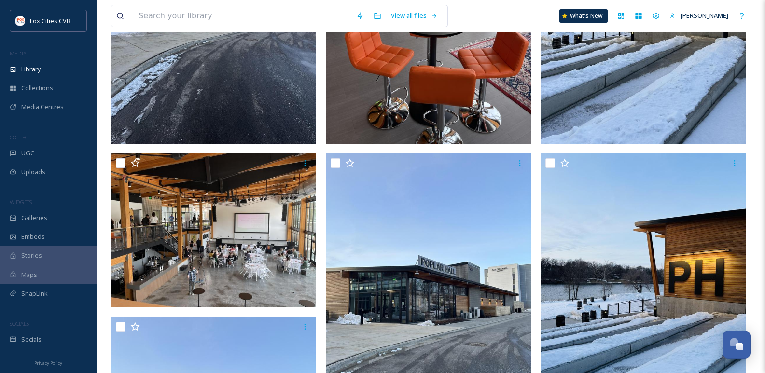
scroll to position [134, 0]
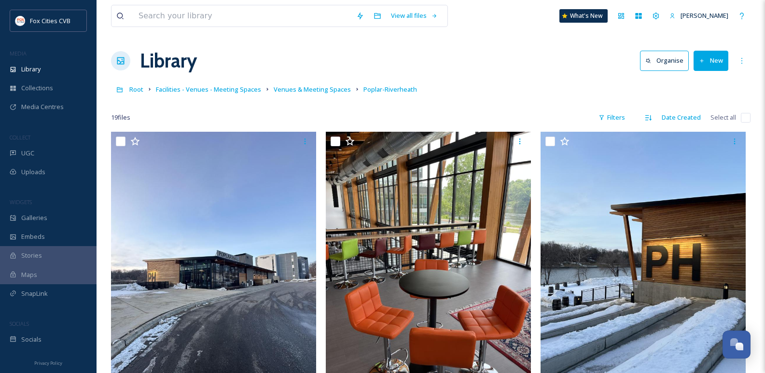
click at [711, 66] on button "New" at bounding box center [711, 61] width 35 height 20
click at [704, 79] on span "File Upload" at bounding box center [707, 83] width 32 height 9
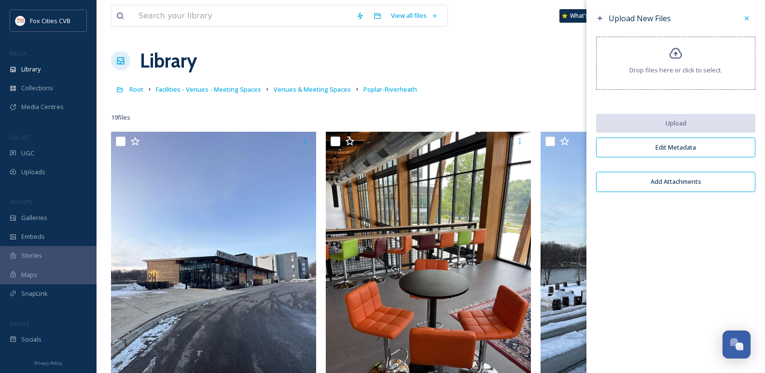
click at [665, 56] on div "Drop files here or click to select." at bounding box center [675, 63] width 159 height 53
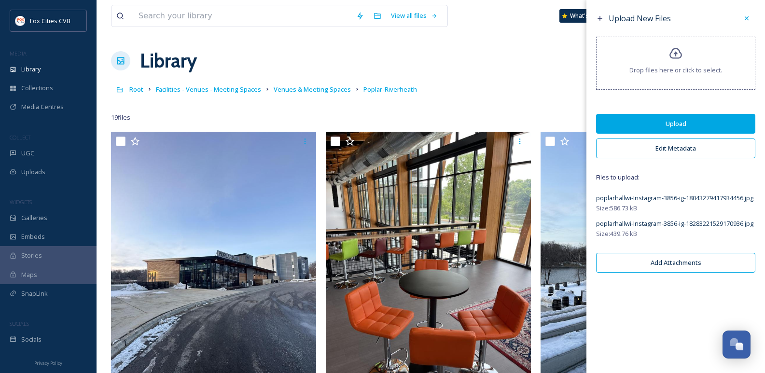
click at [653, 124] on button "Upload" at bounding box center [675, 124] width 159 height 20
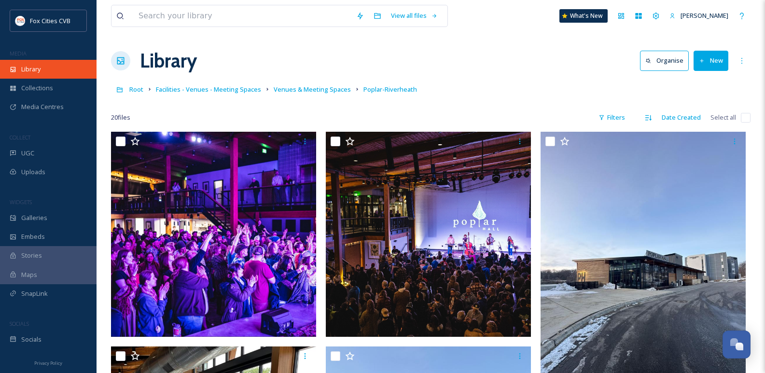
click at [31, 75] on div "Library" at bounding box center [48, 69] width 97 height 19
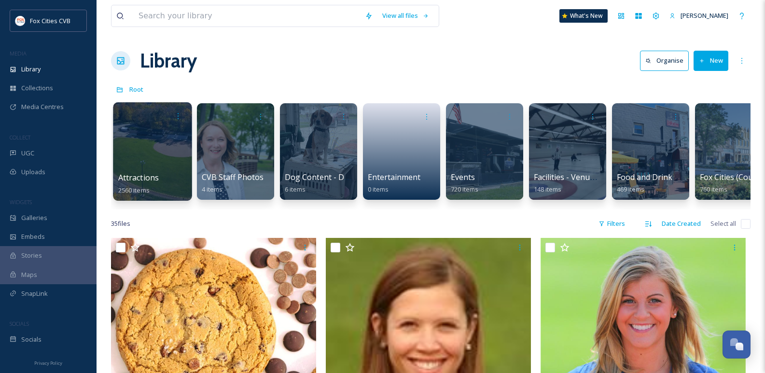
click at [159, 148] on div at bounding box center [152, 151] width 79 height 99
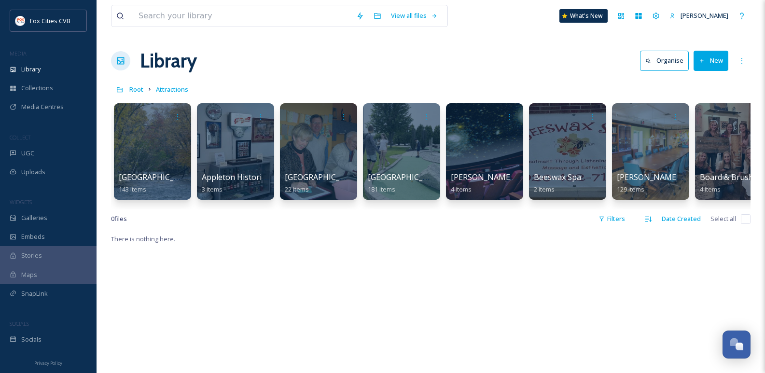
click at [167, 219] on div "0 file s Filters Date Created Select all" at bounding box center [431, 219] width 640 height 19
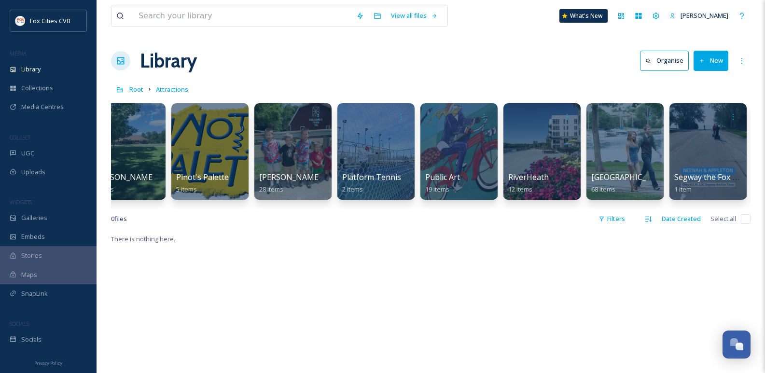
scroll to position [0, 4411]
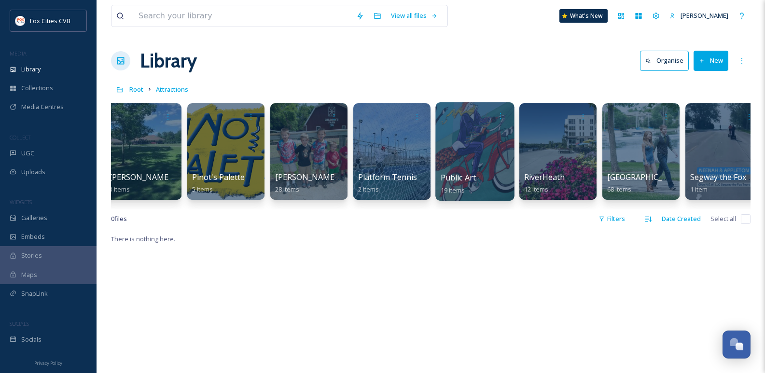
click at [480, 160] on div at bounding box center [475, 151] width 79 height 99
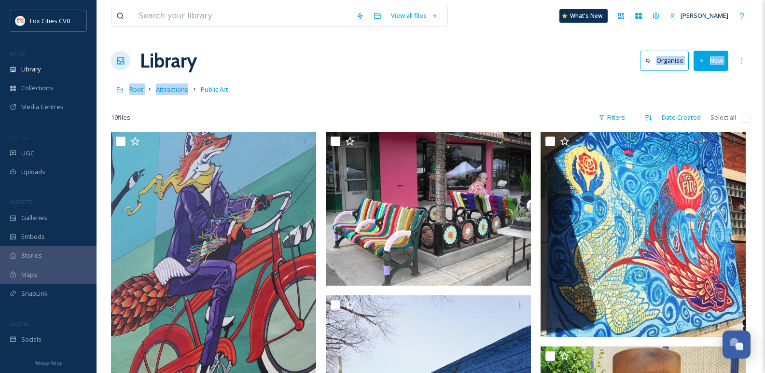
drag, startPoint x: 279, startPoint y: 69, endPoint x: 193, endPoint y: 82, distance: 86.4
click at [302, 55] on div "Library Organise New" at bounding box center [431, 60] width 640 height 29
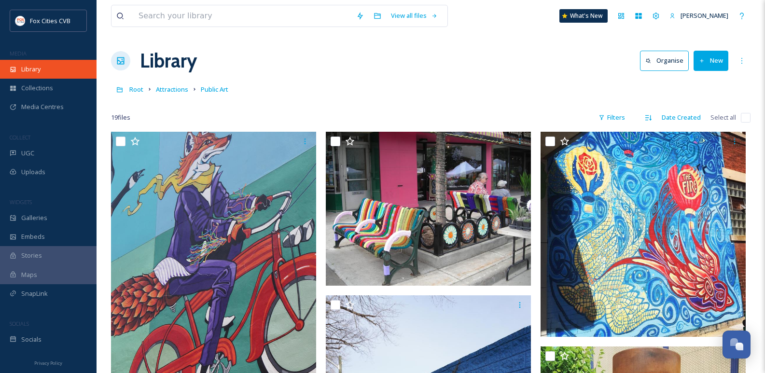
click at [55, 75] on div "Library" at bounding box center [48, 69] width 97 height 19
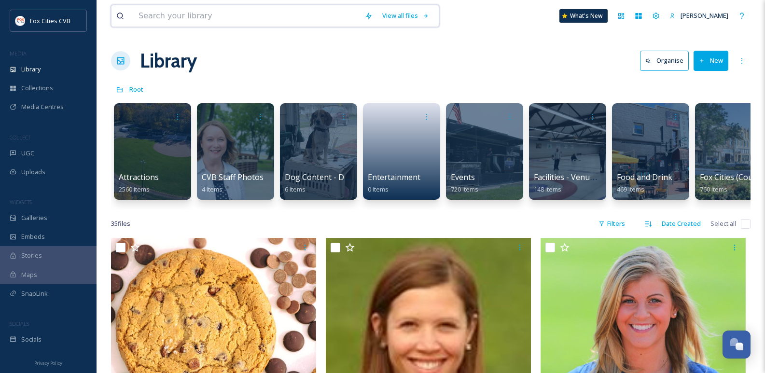
click at [204, 18] on input at bounding box center [247, 15] width 226 height 21
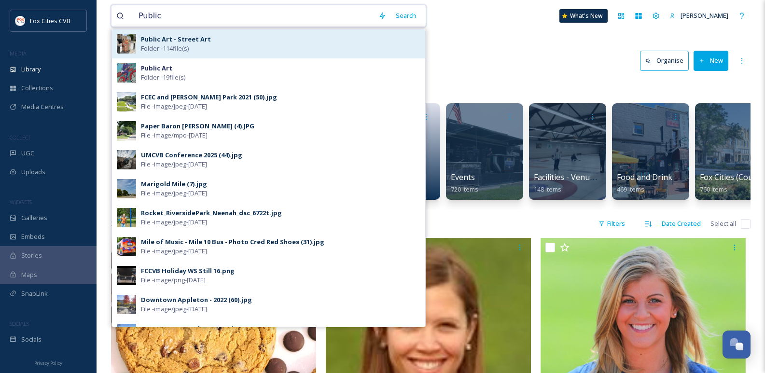
type input "Public"
click at [210, 38] on div "Public Art - Street Art Folder - 114 file(s)" at bounding box center [281, 44] width 280 height 18
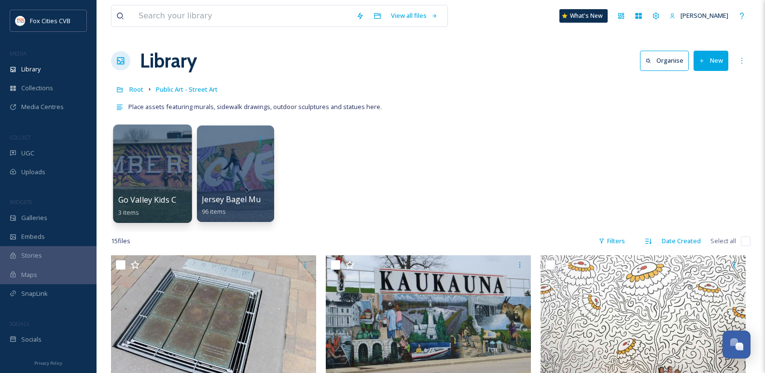
click at [129, 169] on div at bounding box center [152, 174] width 79 height 99
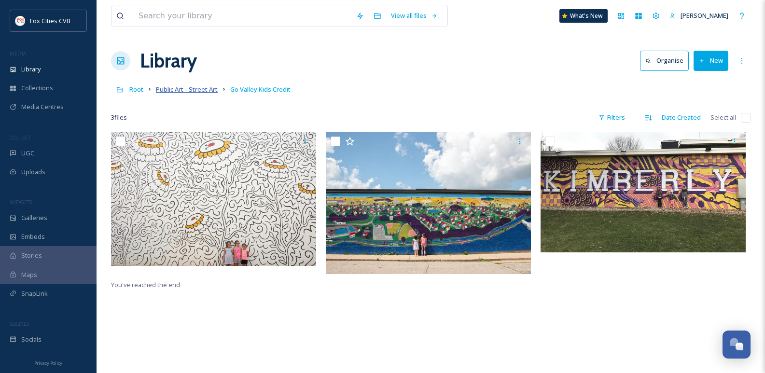
click at [164, 91] on span "Public Art - Street Art" at bounding box center [187, 89] width 62 height 9
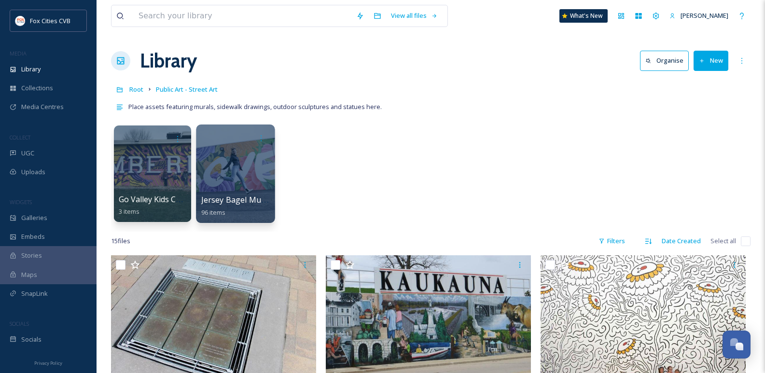
click at [243, 162] on div at bounding box center [235, 174] width 79 height 99
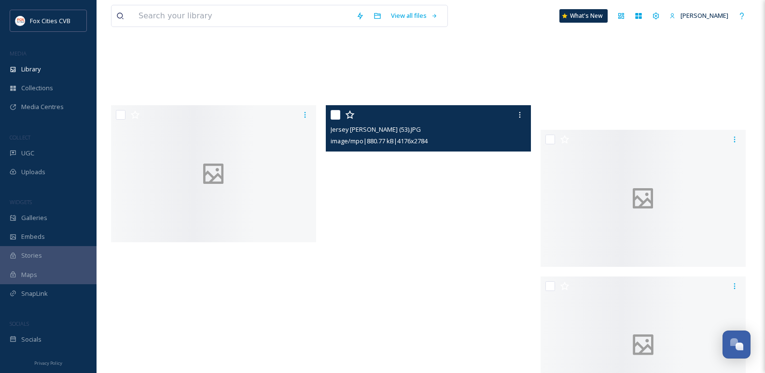
scroll to position [4623, 0]
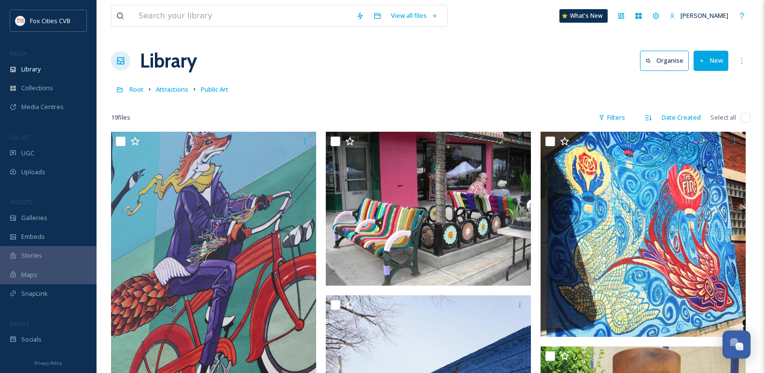
click at [698, 49] on div "Library Organise New" at bounding box center [431, 60] width 640 height 29
click at [708, 61] on button "New" at bounding box center [711, 61] width 35 height 20
click at [690, 88] on div "File Upload" at bounding box center [701, 83] width 55 height 19
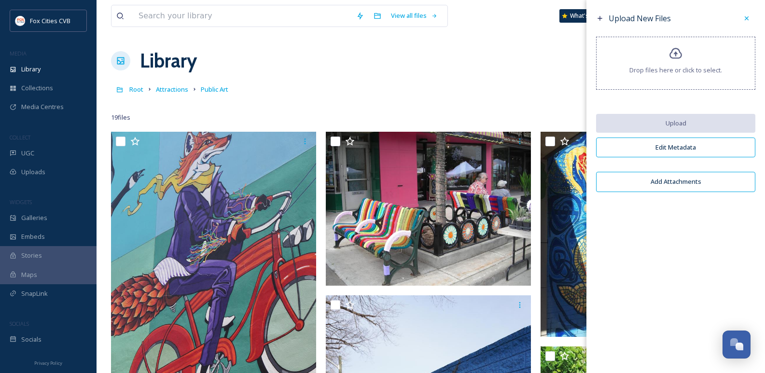
drag, startPoint x: 750, startPoint y: 15, endPoint x: 758, endPoint y: 18, distance: 8.1
click at [753, 15] on div at bounding box center [746, 18] width 17 height 17
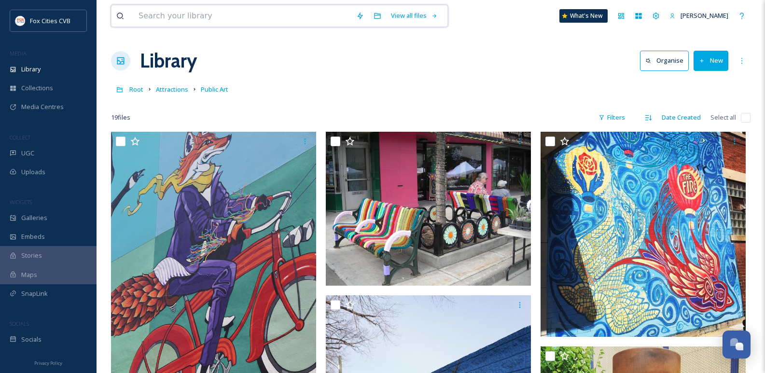
click at [163, 20] on input at bounding box center [243, 15] width 218 height 21
click at [166, 93] on span "Attractions" at bounding box center [172, 89] width 32 height 9
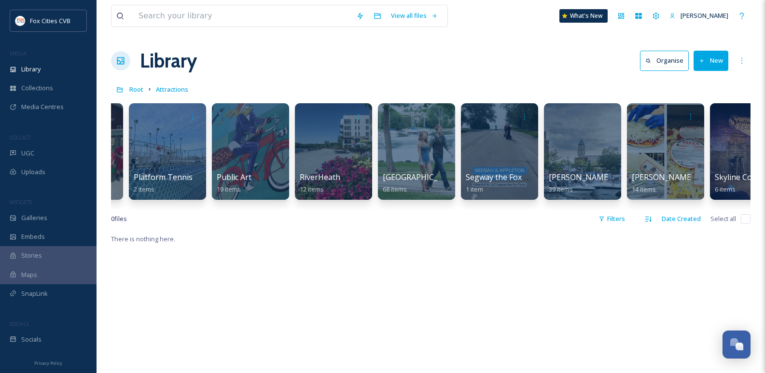
scroll to position [0, 4584]
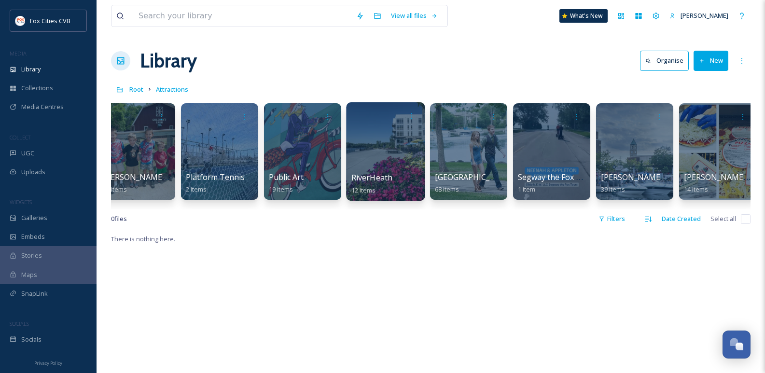
click at [374, 149] on div at bounding box center [385, 151] width 79 height 99
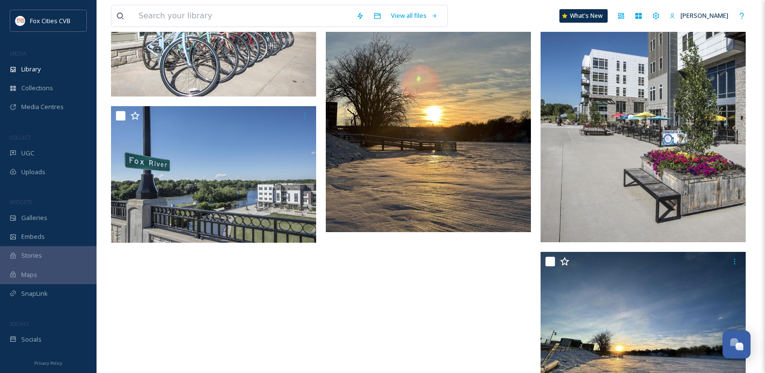
scroll to position [471, 0]
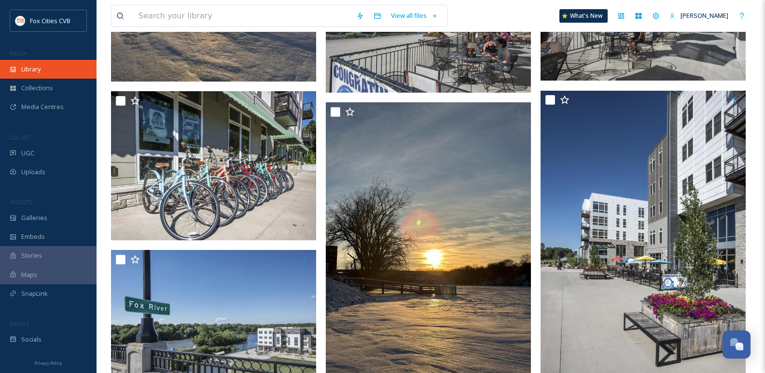
click at [40, 70] on div "Library" at bounding box center [48, 69] width 97 height 19
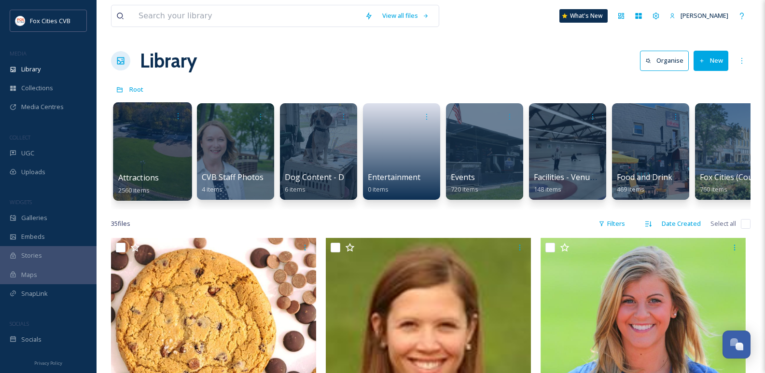
click at [150, 139] on div at bounding box center [152, 151] width 79 height 99
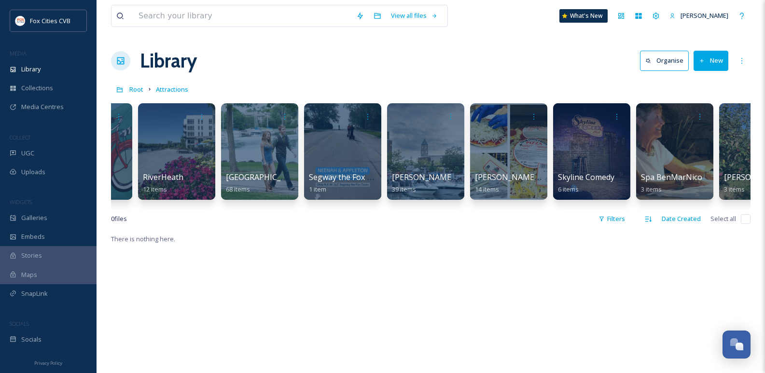
scroll to position [0, 4808]
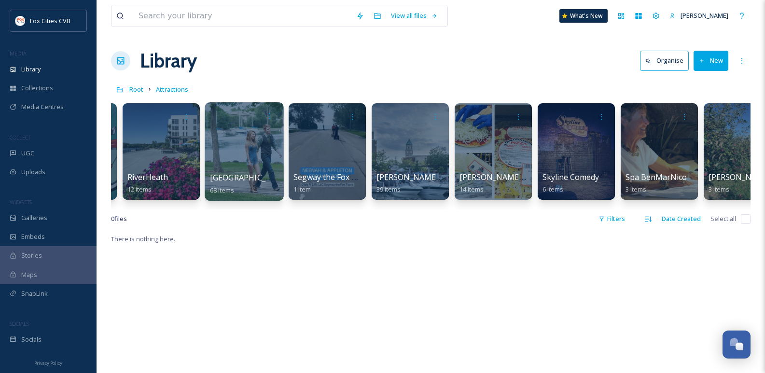
click at [215, 137] on div at bounding box center [244, 151] width 79 height 99
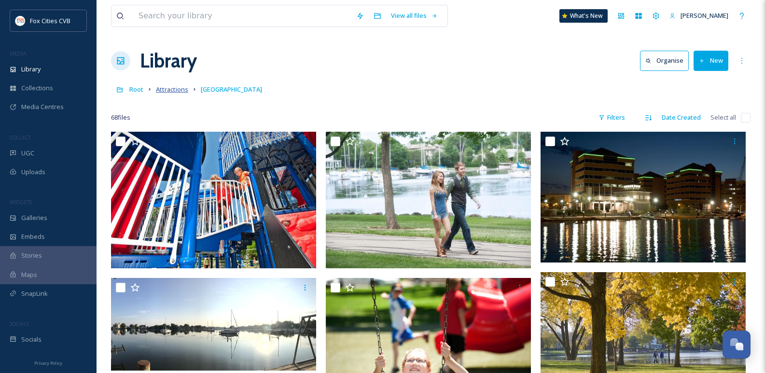
click at [178, 94] on span "Attractions" at bounding box center [172, 89] width 32 height 9
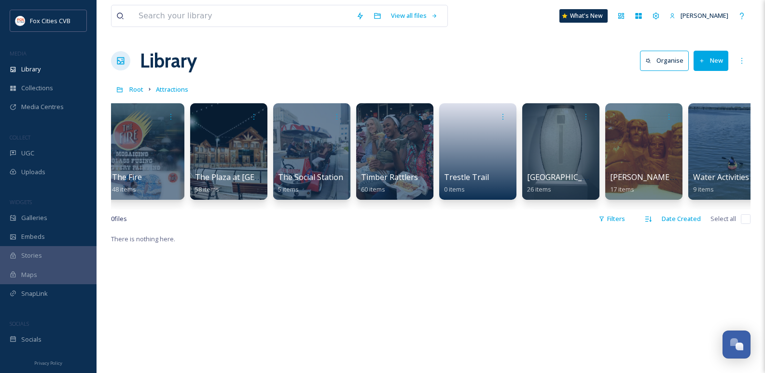
scroll to position [0, 5659]
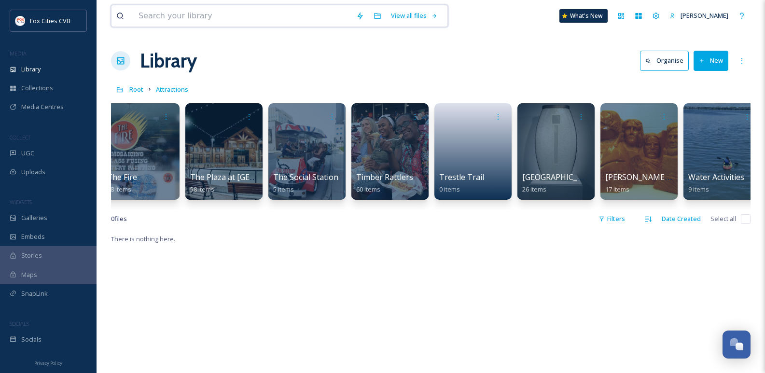
click at [193, 26] on input at bounding box center [243, 15] width 218 height 21
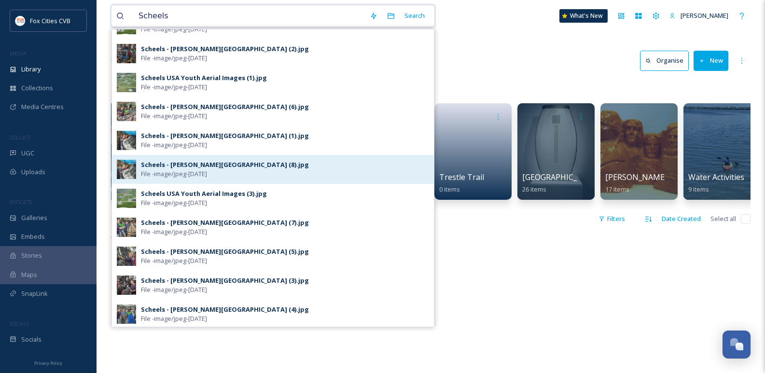
scroll to position [0, 0]
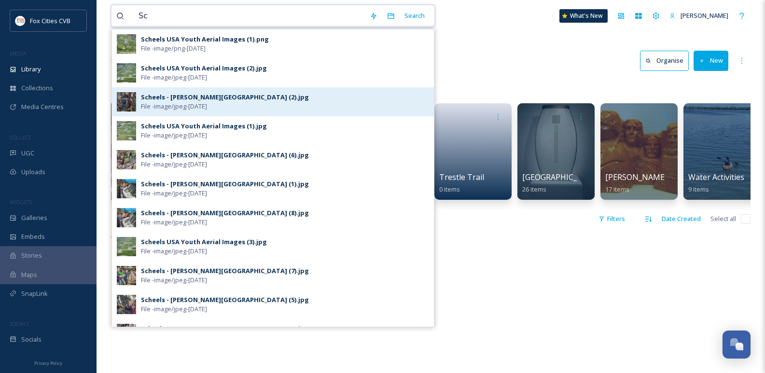
type input "S"
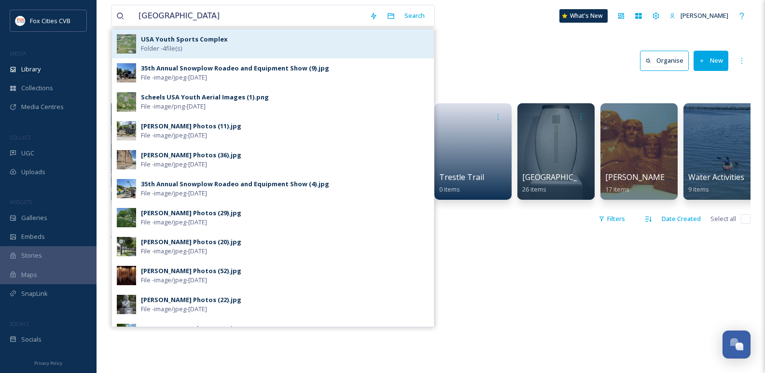
click at [169, 34] on div "USA Youth Sports Complex Folder - 4 file(s)" at bounding box center [273, 43] width 322 height 29
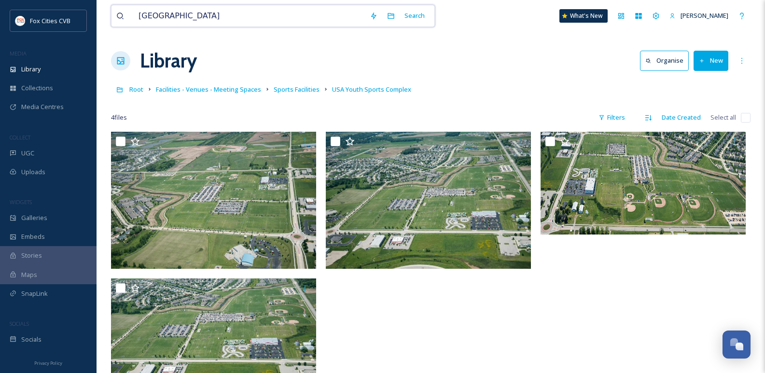
click at [216, 15] on input "[GEOGRAPHIC_DATA]" at bounding box center [249, 15] width 231 height 21
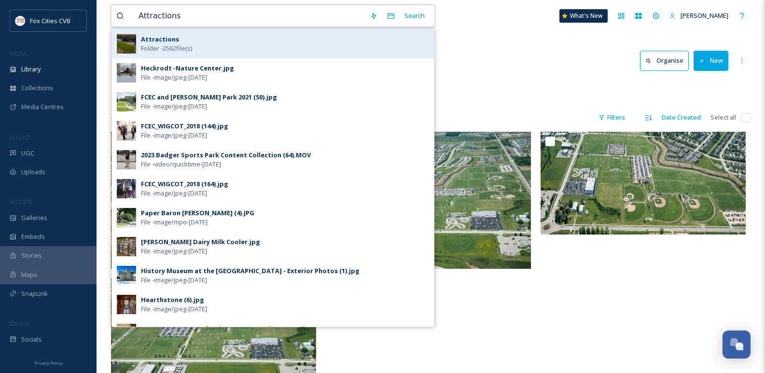
type input "Attractions"
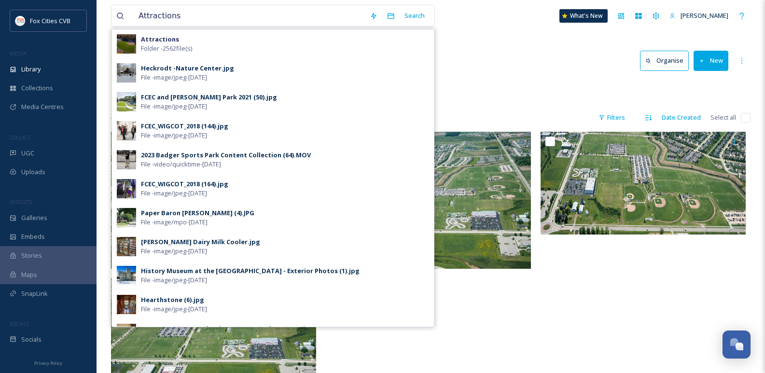
click at [220, 51] on div "Attractions Folder - 2562 file(s)" at bounding box center [285, 44] width 288 height 18
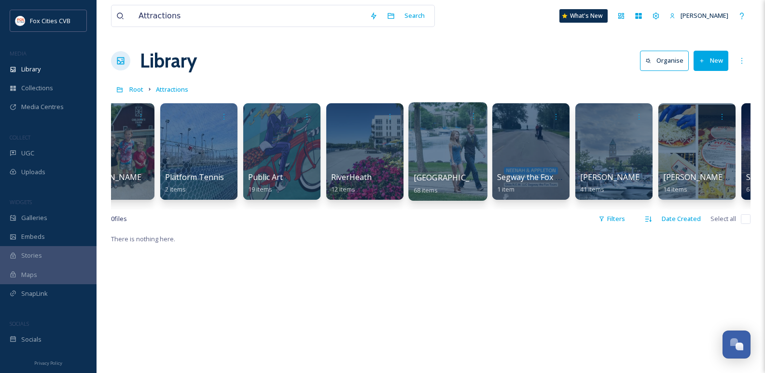
scroll to position [0, 4594]
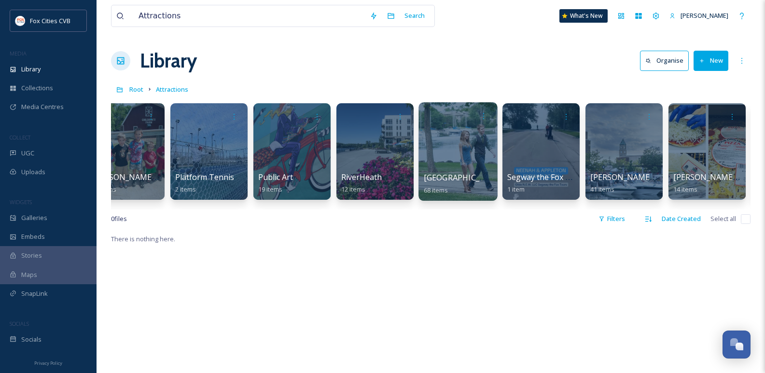
click at [439, 145] on div at bounding box center [458, 151] width 79 height 99
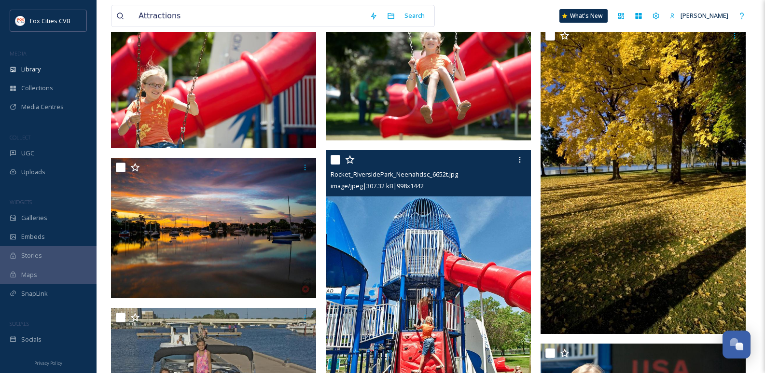
scroll to position [3766, 0]
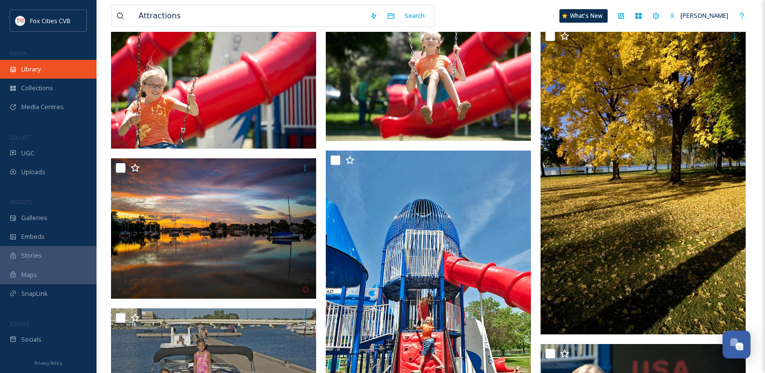
click at [65, 66] on div "Library" at bounding box center [48, 69] width 97 height 19
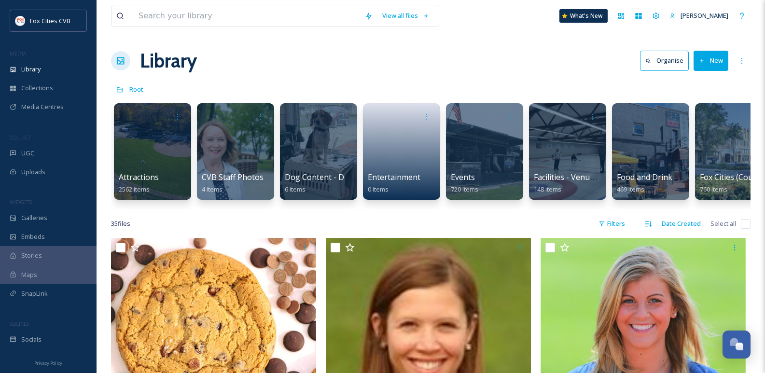
drag, startPoint x: 190, startPoint y: 219, endPoint x: 169, endPoint y: 200, distance: 28.0
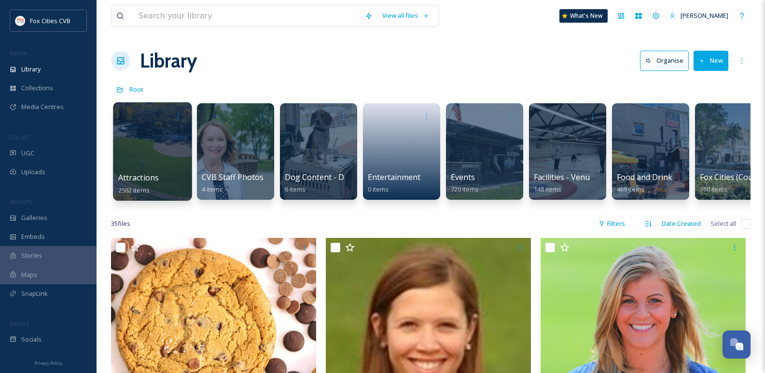
click at [129, 158] on div at bounding box center [152, 151] width 79 height 99
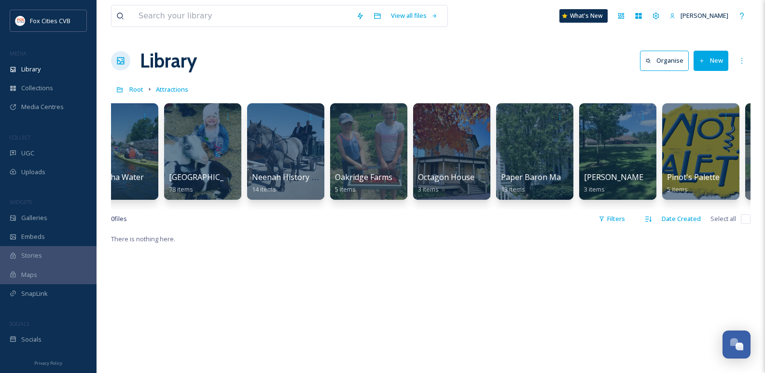
scroll to position [0, 3942]
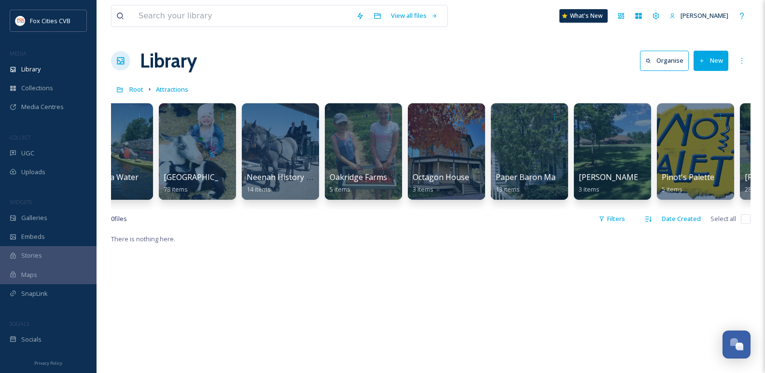
drag, startPoint x: 520, startPoint y: 211, endPoint x: 539, endPoint y: 216, distance: 20.3
click at [539, 210] on div "[GEOGRAPHIC_DATA] 143 items Appleton Historical Society 3 items [GEOGRAPHIC_DAT…" at bounding box center [431, 154] width 640 height 111
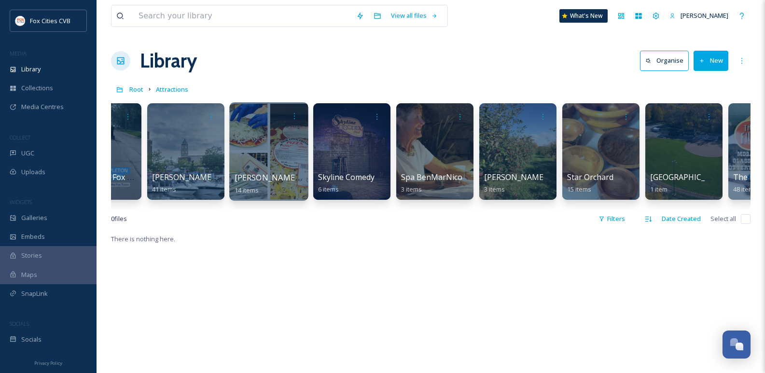
scroll to position [0, 5007]
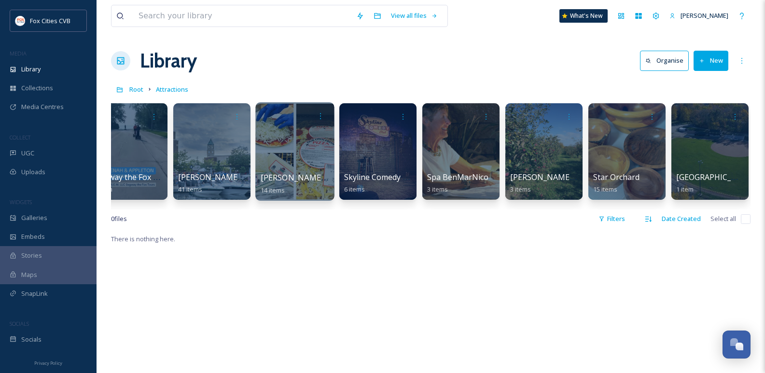
click at [263, 134] on div at bounding box center [294, 151] width 79 height 99
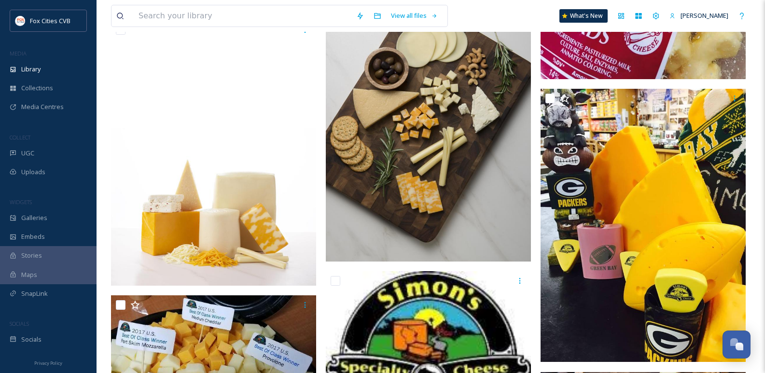
scroll to position [314, 0]
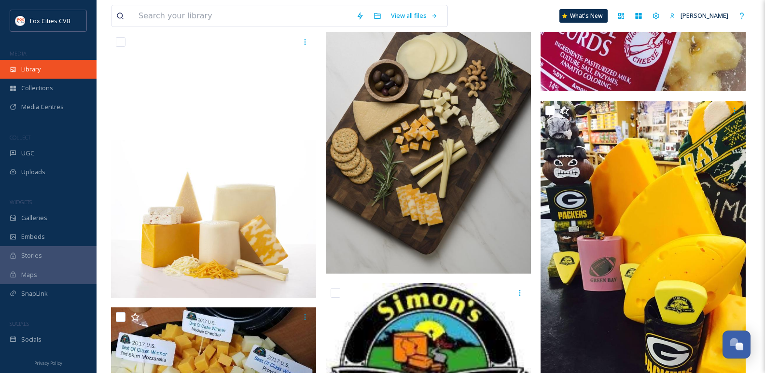
click at [62, 66] on div "Library" at bounding box center [48, 69] width 97 height 19
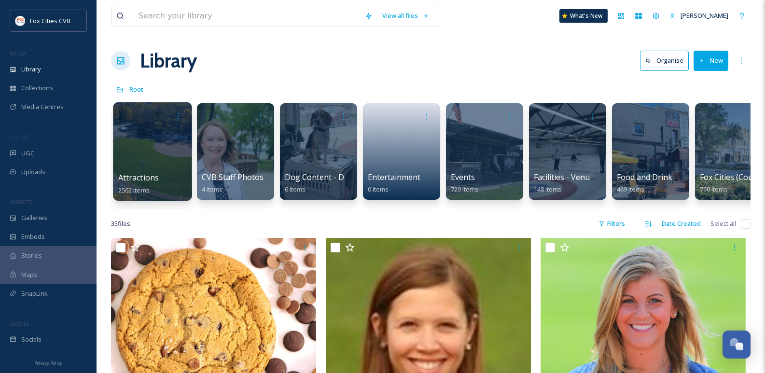
click at [166, 164] on div at bounding box center [152, 151] width 79 height 99
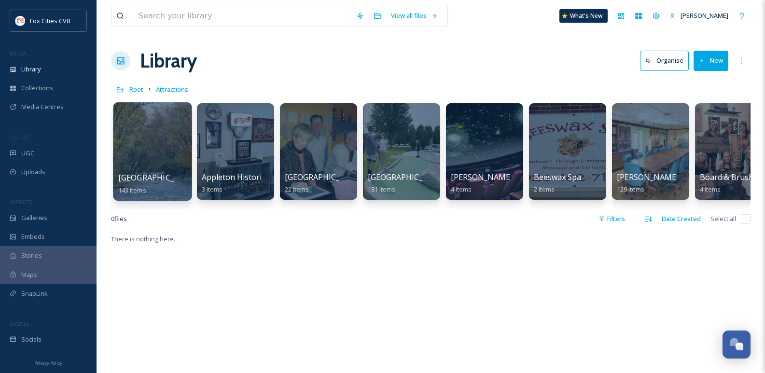
click at [175, 165] on div at bounding box center [152, 151] width 79 height 99
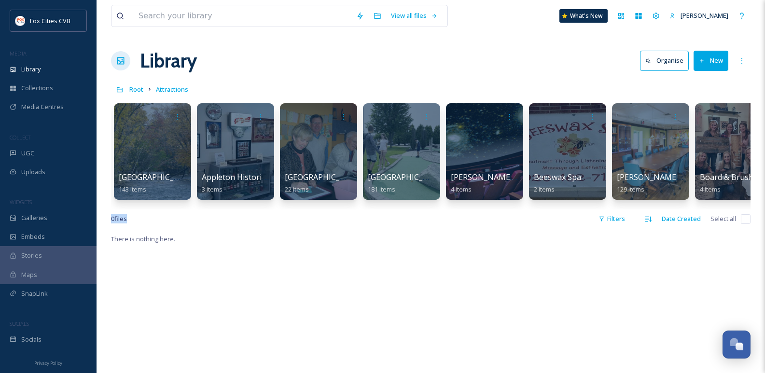
drag, startPoint x: 165, startPoint y: 217, endPoint x: 138, endPoint y: 228, distance: 28.8
click at [327, 204] on div "View all files What's New [PERSON_NAME] Library Organise New Root Attractions Y…" at bounding box center [431, 303] width 669 height 606
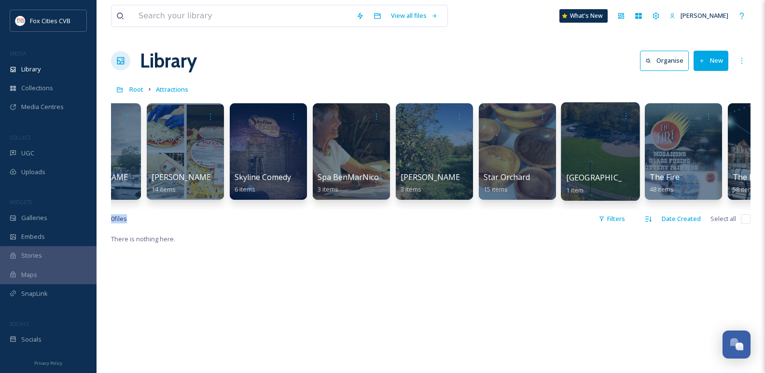
scroll to position [0, 5090]
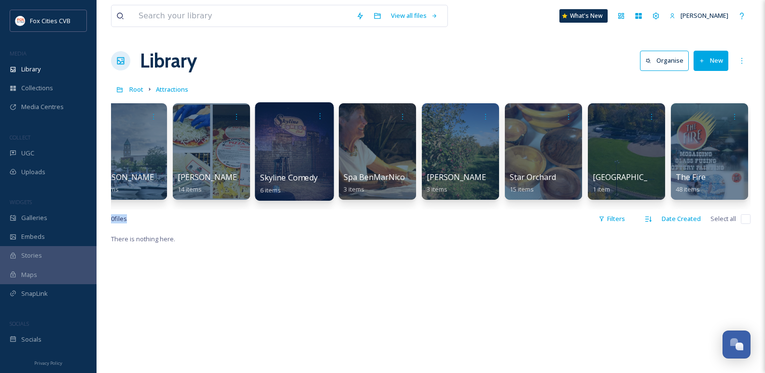
click at [299, 141] on div at bounding box center [294, 151] width 79 height 99
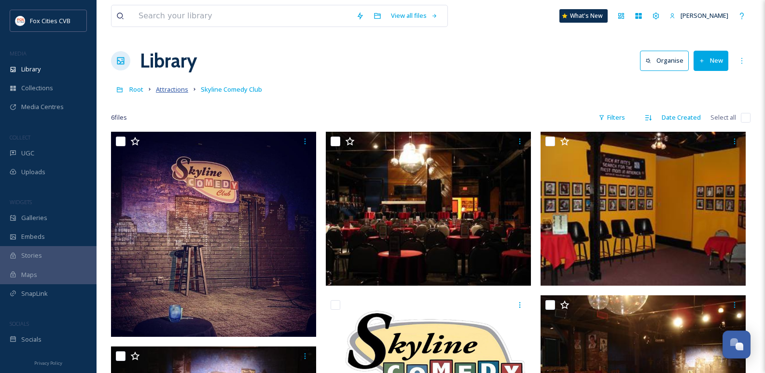
click at [174, 90] on span "Attractions" at bounding box center [172, 89] width 32 height 9
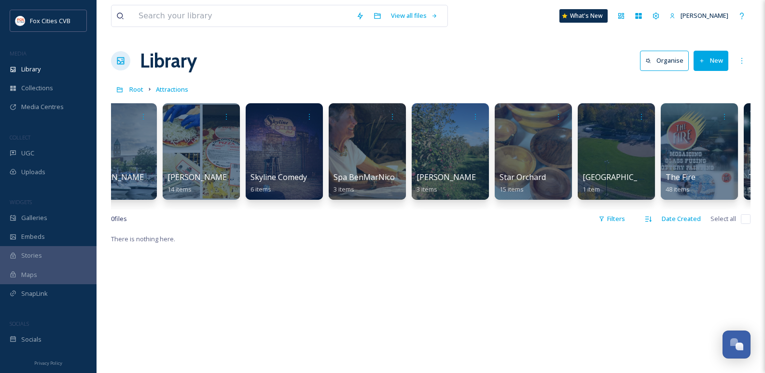
scroll to position [0, 5096]
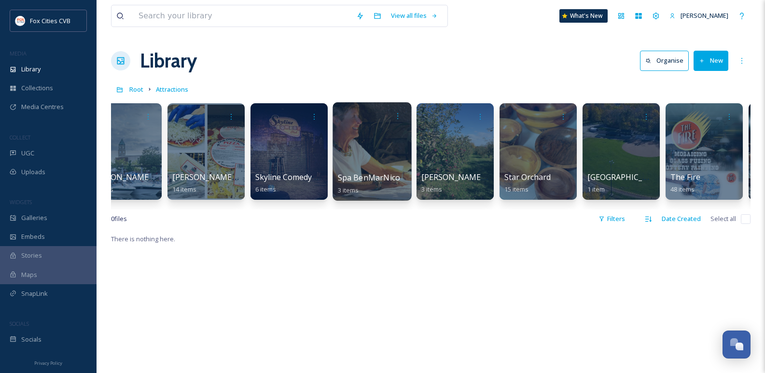
click at [365, 140] on div at bounding box center [372, 151] width 79 height 99
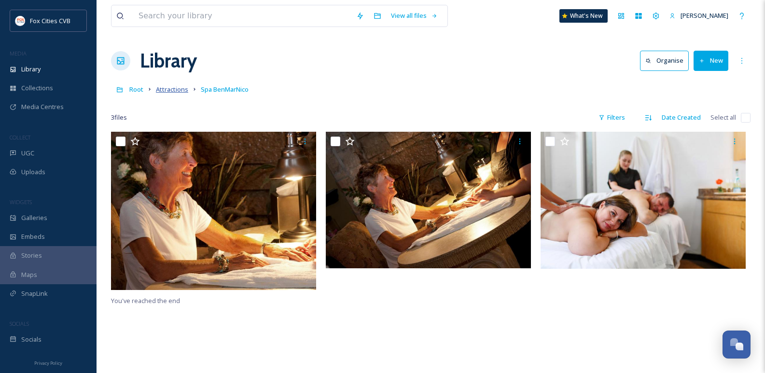
click at [174, 91] on span "Attractions" at bounding box center [172, 89] width 32 height 9
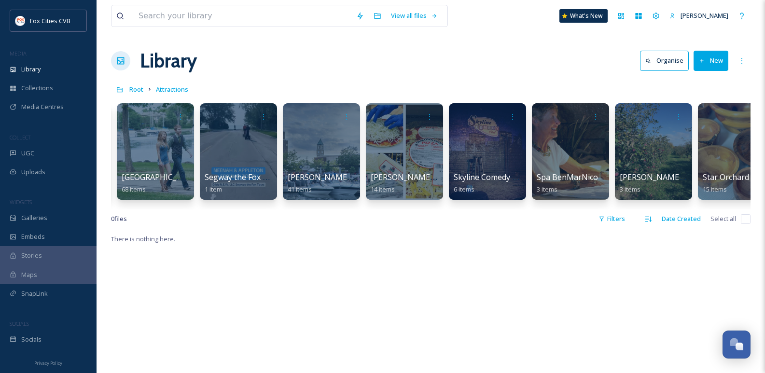
scroll to position [0, 4918]
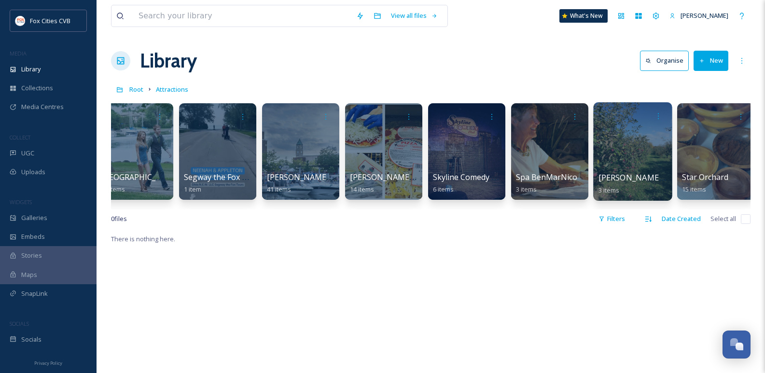
click at [625, 152] on div at bounding box center [632, 151] width 79 height 99
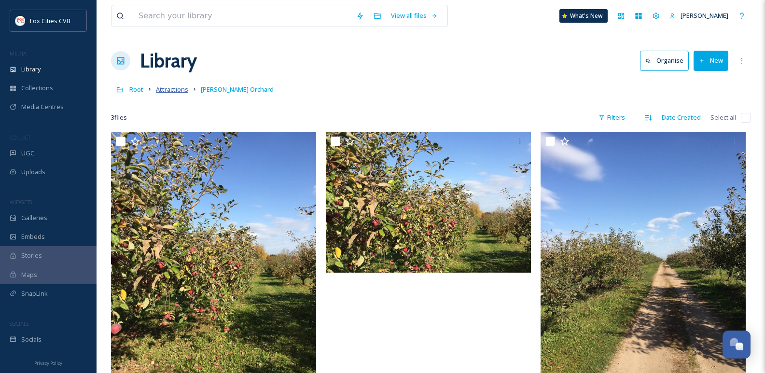
click at [175, 88] on span "Attractions" at bounding box center [172, 89] width 32 height 9
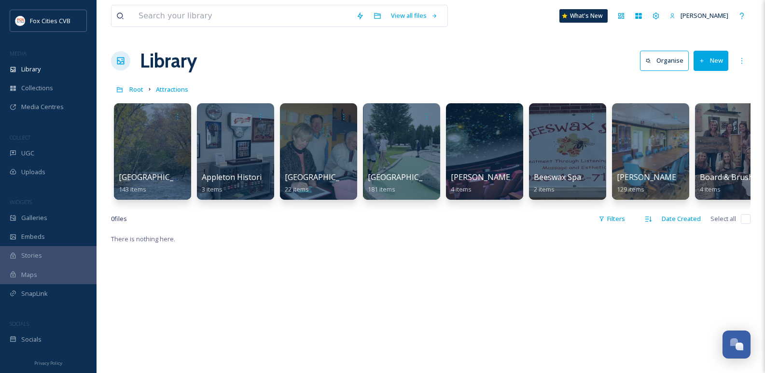
drag, startPoint x: 154, startPoint y: 209, endPoint x: 164, endPoint y: 212, distance: 10.4
click at [164, 210] on div "1000 Islands Environmental Center 143 items Appleton Historical Society 3 items…" at bounding box center [431, 154] width 640 height 111
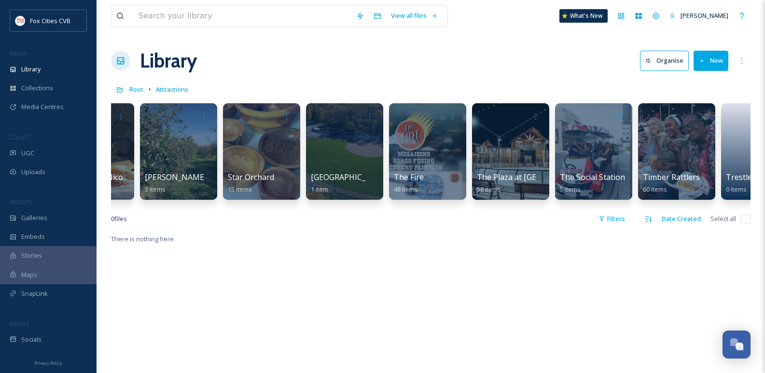
scroll to position [0, 5367]
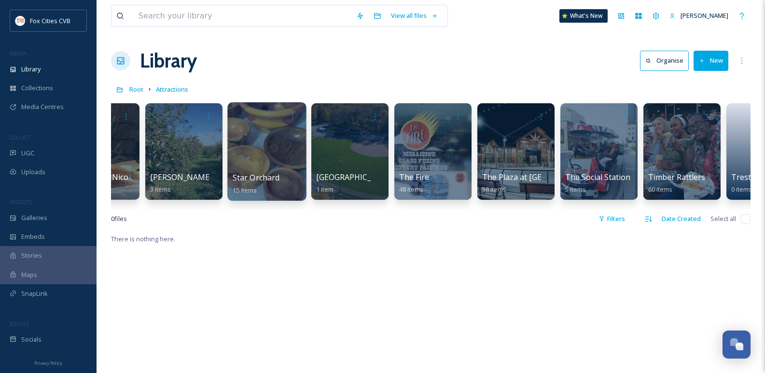
click at [264, 155] on div at bounding box center [266, 151] width 79 height 99
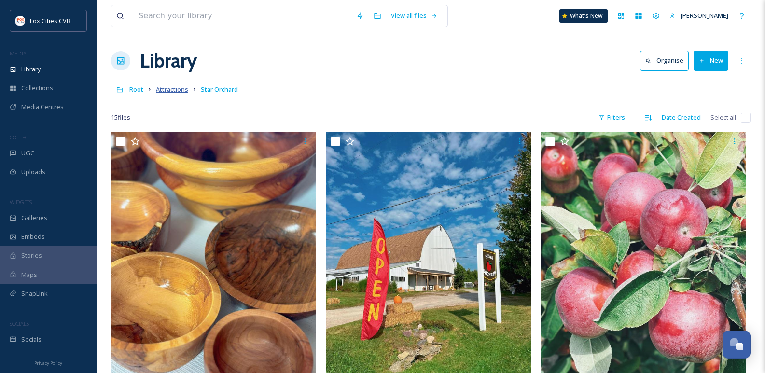
click at [165, 88] on span "Attractions" at bounding box center [172, 89] width 32 height 9
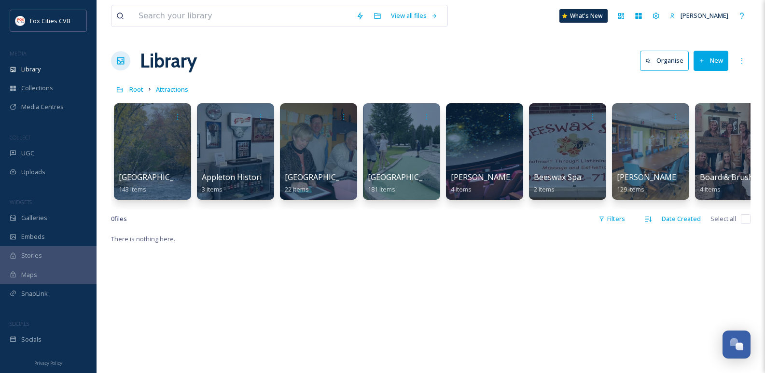
drag, startPoint x: 154, startPoint y: 218, endPoint x: 205, endPoint y: 210, distance: 51.8
click at [231, 215] on div "View all files What's New Laura Seidl Library Organise New Root Attractions You…" at bounding box center [431, 303] width 669 height 606
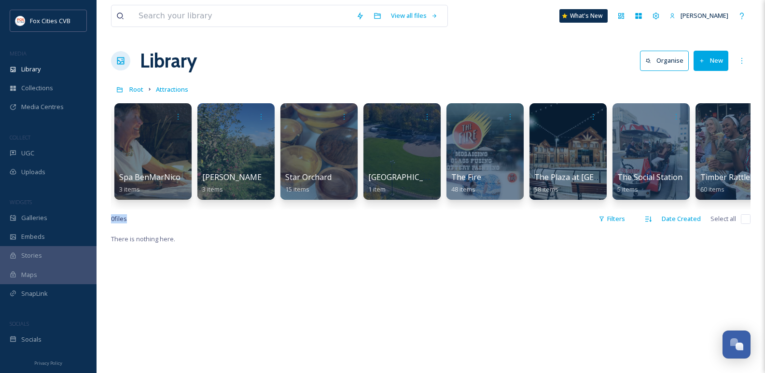
scroll to position [0, 5351]
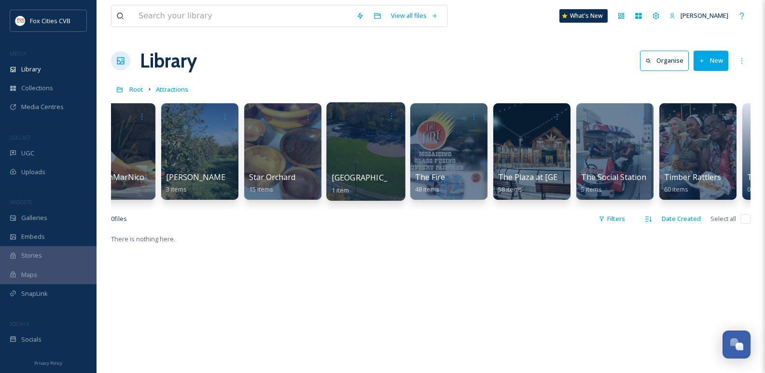
click at [366, 156] on div at bounding box center [365, 151] width 79 height 99
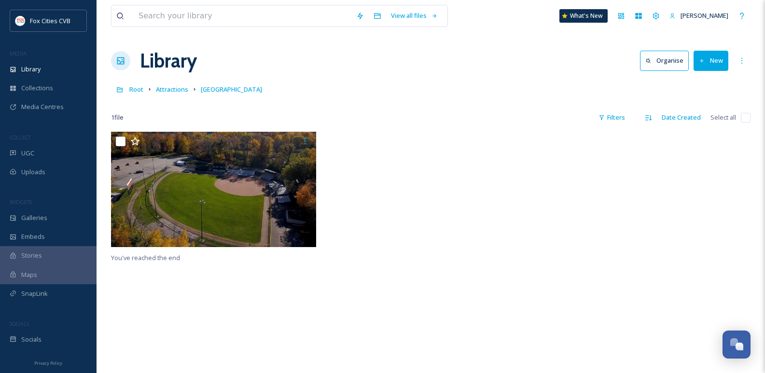
click at [710, 56] on button "New" at bounding box center [711, 61] width 35 height 20
click at [688, 81] on div "File Upload" at bounding box center [701, 83] width 55 height 19
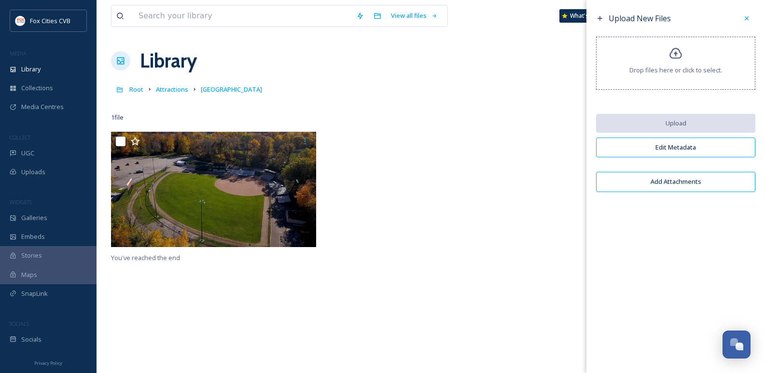
click at [664, 51] on div "Drop files here or click to select." at bounding box center [675, 63] width 159 height 53
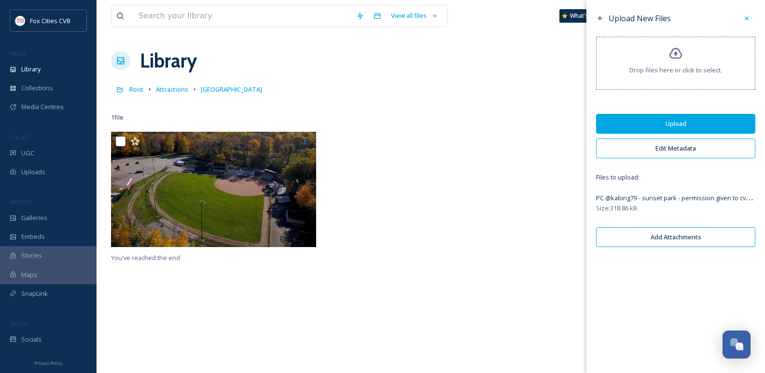
click at [684, 118] on button "Upload" at bounding box center [675, 124] width 159 height 20
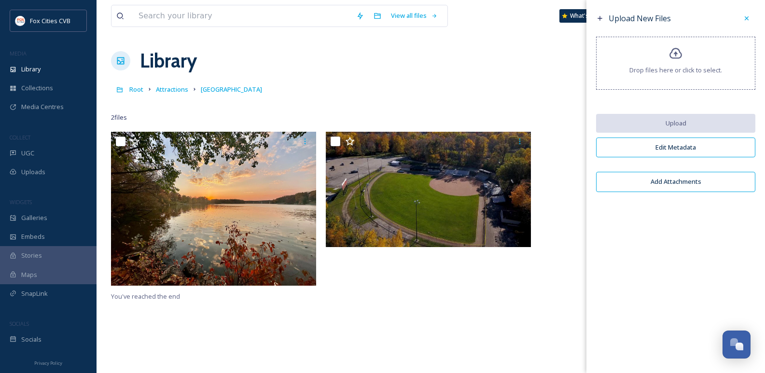
click at [487, 282] on div at bounding box center [431, 211] width 210 height 159
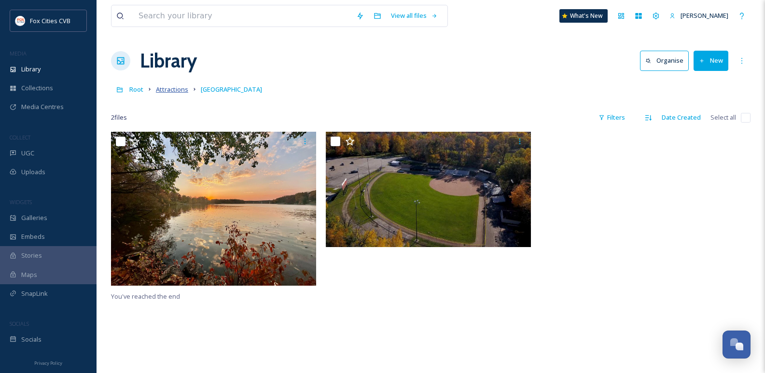
click at [166, 88] on span "Attractions" at bounding box center [172, 89] width 32 height 9
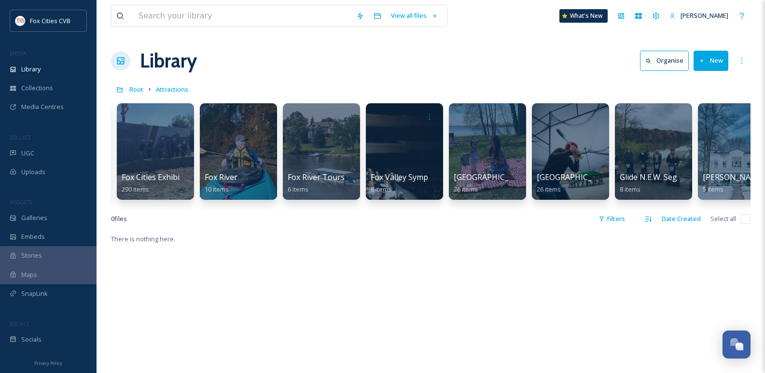
scroll to position [0, 1389]
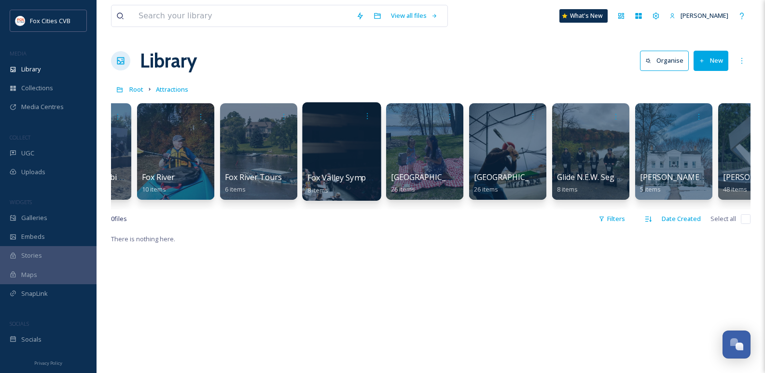
click at [336, 136] on div at bounding box center [341, 151] width 79 height 99
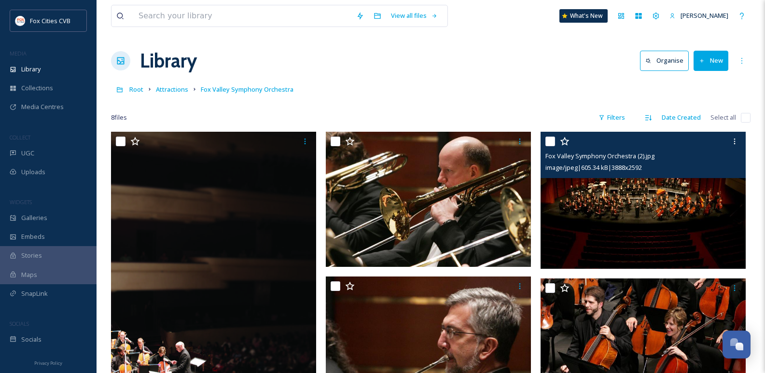
click at [670, 212] on img at bounding box center [643, 200] width 205 height 137
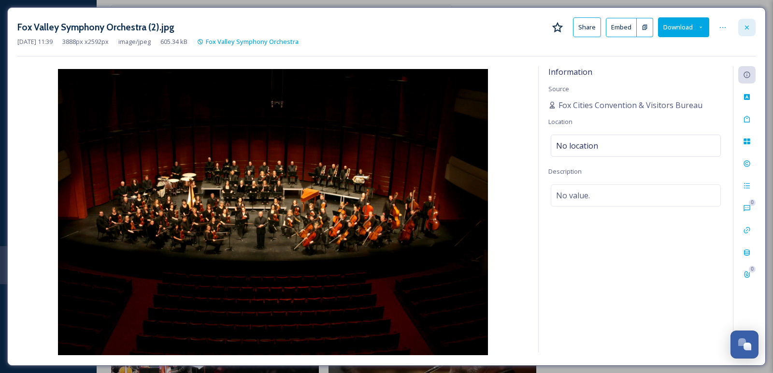
click at [754, 27] on div at bounding box center [746, 27] width 17 height 17
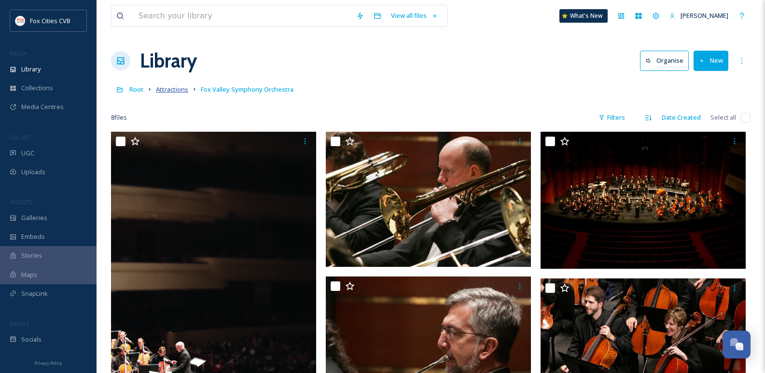
click at [168, 87] on span "Attractions" at bounding box center [172, 89] width 32 height 9
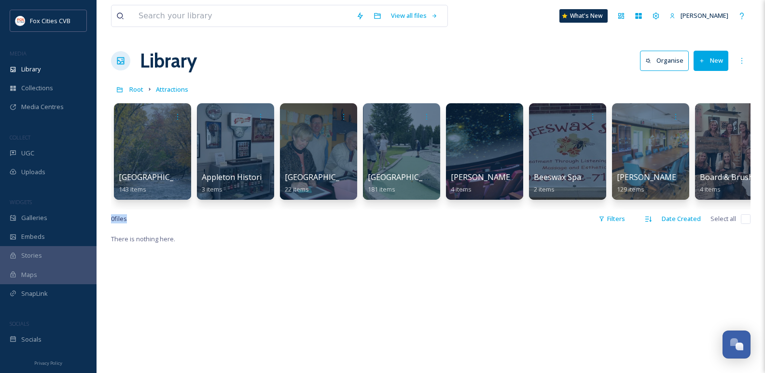
drag, startPoint x: 154, startPoint y: 217, endPoint x: 162, endPoint y: 215, distance: 8.1
click at [162, 215] on div "View all files What's New Laura Seidl Library Organise New Root Attractions You…" at bounding box center [431, 303] width 669 height 606
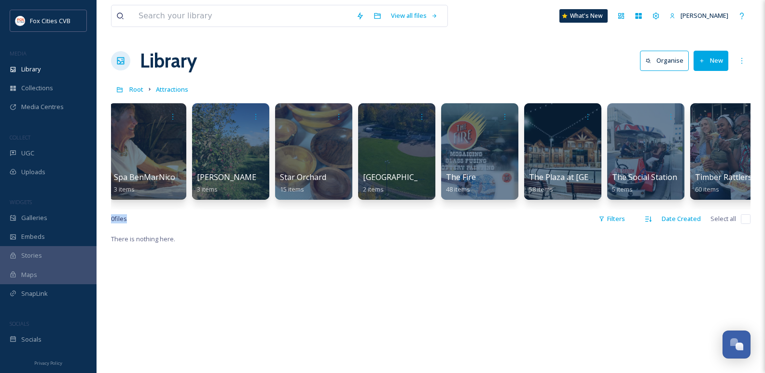
scroll to position [0, 5346]
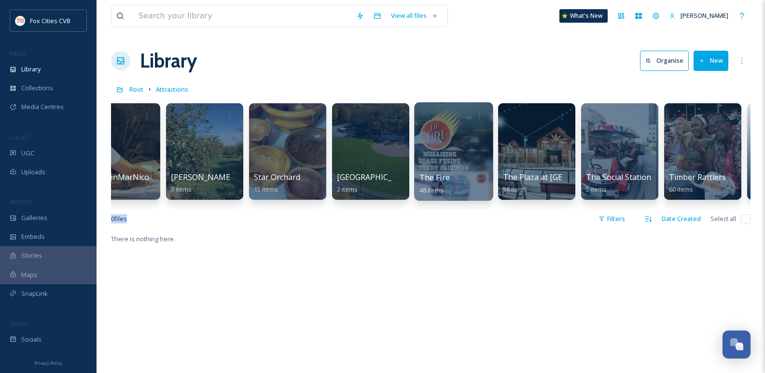
click at [443, 159] on div at bounding box center [453, 151] width 79 height 99
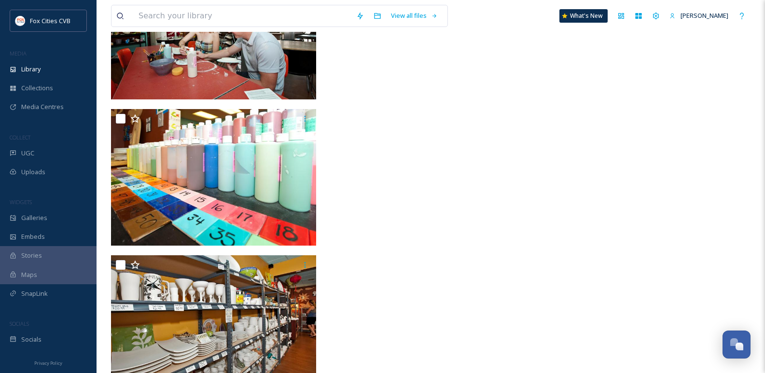
scroll to position [3261, 0]
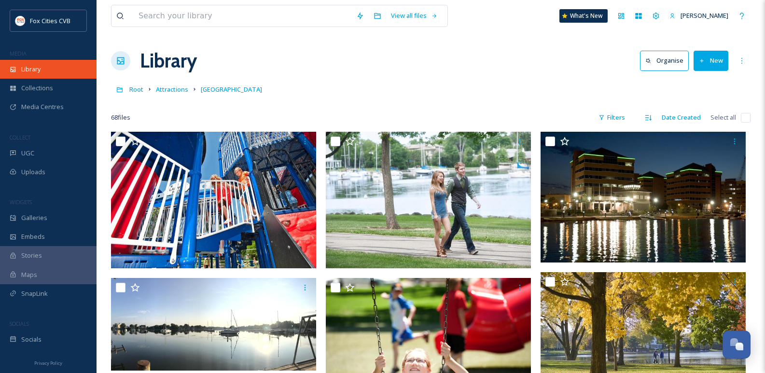
click at [30, 68] on span "Library" at bounding box center [30, 69] width 19 height 9
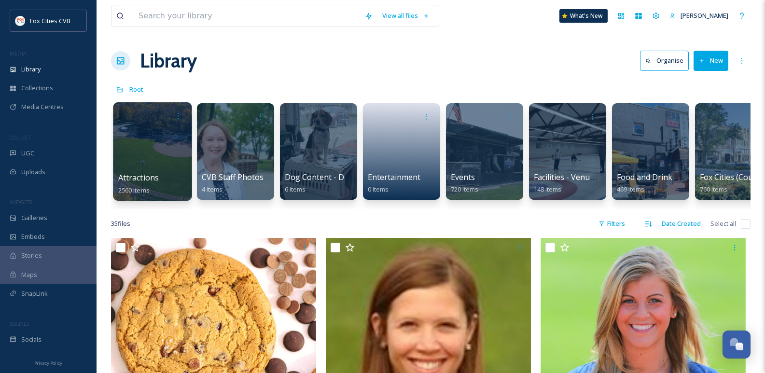
click at [154, 161] on div at bounding box center [152, 151] width 79 height 99
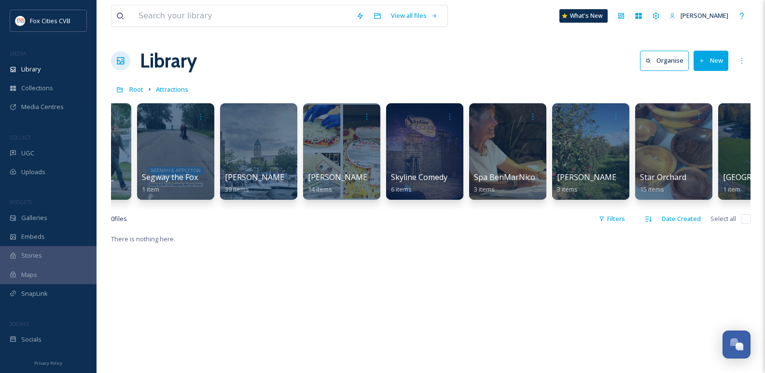
scroll to position [0, 4892]
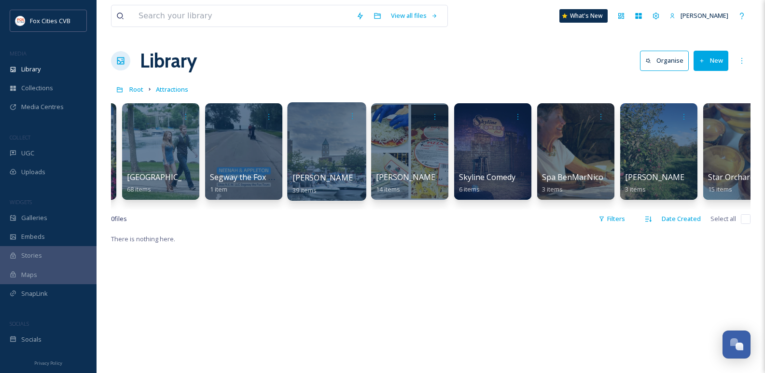
click at [312, 126] on div at bounding box center [326, 151] width 79 height 99
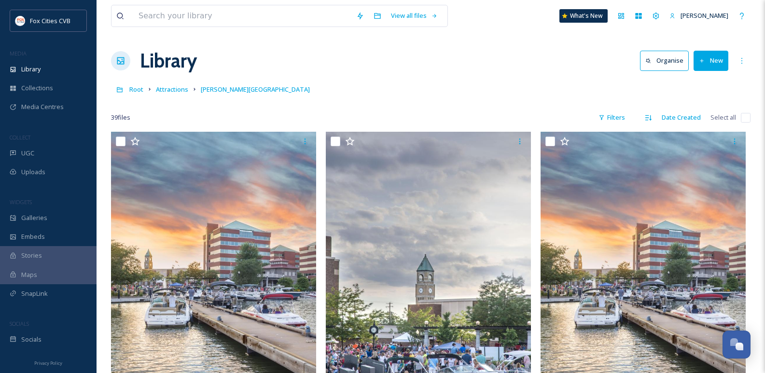
click at [711, 58] on button "New" at bounding box center [711, 61] width 35 height 20
click at [704, 79] on span "File Upload" at bounding box center [707, 83] width 32 height 9
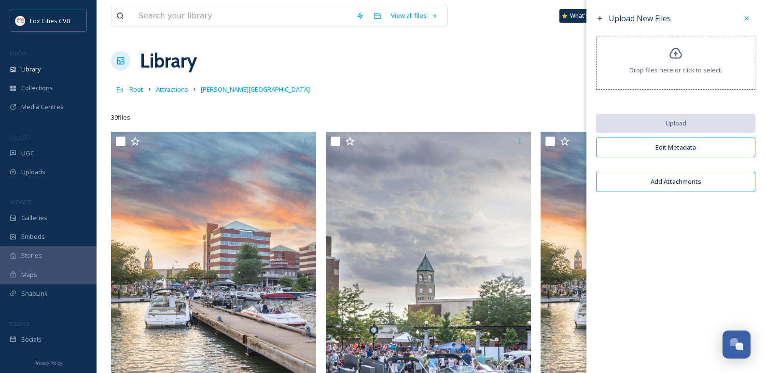
click at [678, 61] on div "Drop files here or click to select." at bounding box center [675, 63] width 159 height 53
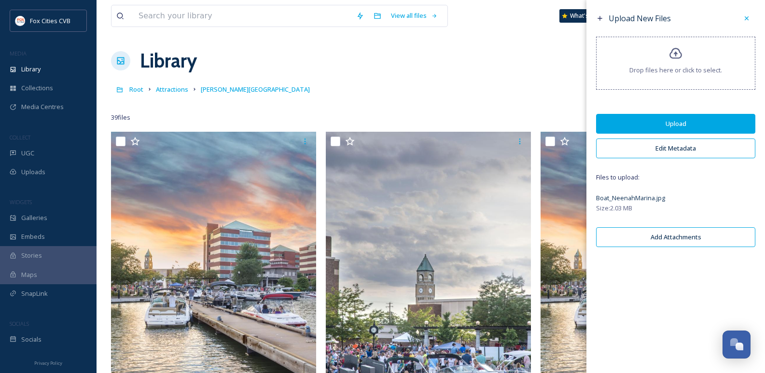
click at [681, 123] on button "Upload" at bounding box center [675, 124] width 159 height 20
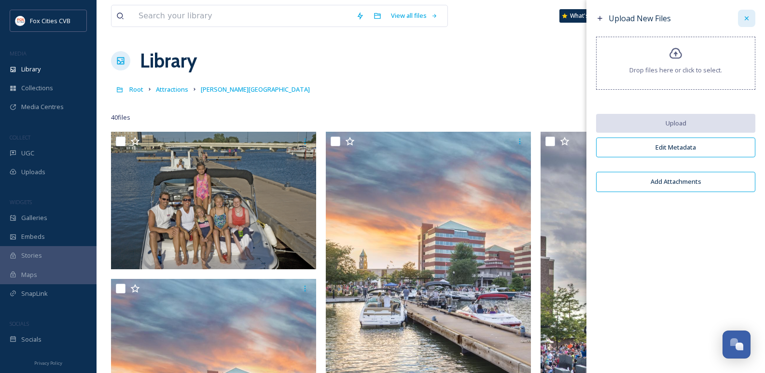
click at [746, 12] on div at bounding box center [746, 18] width 17 height 17
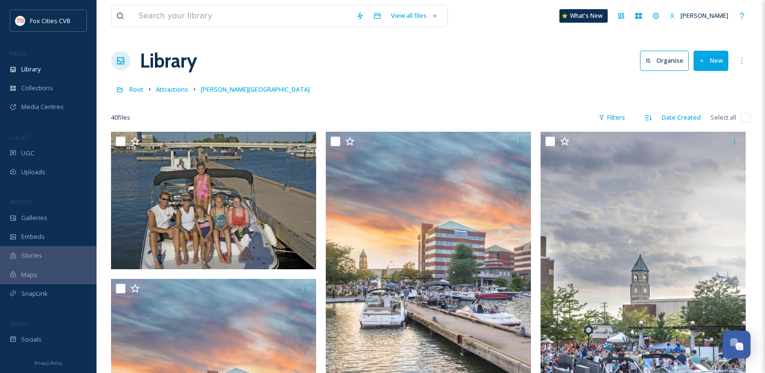
click at [718, 57] on button "New" at bounding box center [711, 61] width 35 height 20
click at [694, 85] on span "File Upload" at bounding box center [707, 83] width 32 height 9
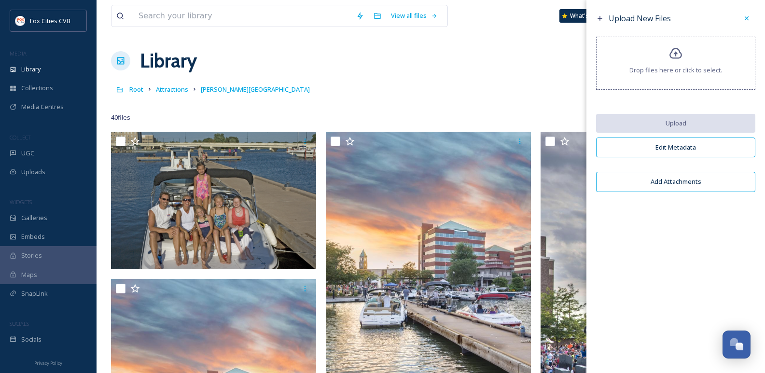
click at [663, 70] on span "Drop files here or click to select." at bounding box center [676, 70] width 93 height 9
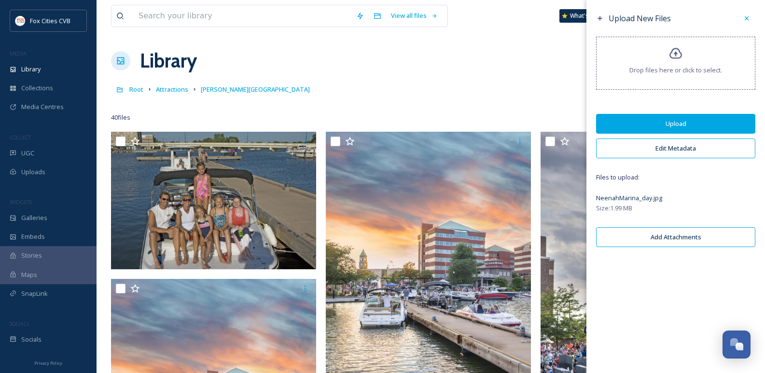
click at [662, 122] on button "Upload" at bounding box center [675, 124] width 159 height 20
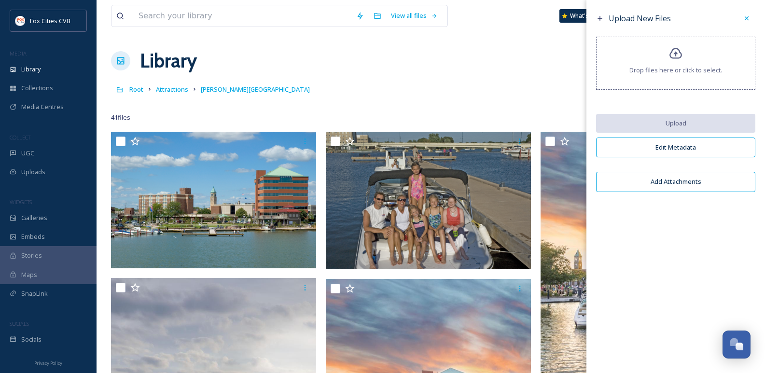
click at [483, 89] on div "Root Attractions [PERSON_NAME][GEOGRAPHIC_DATA]" at bounding box center [431, 89] width 640 height 18
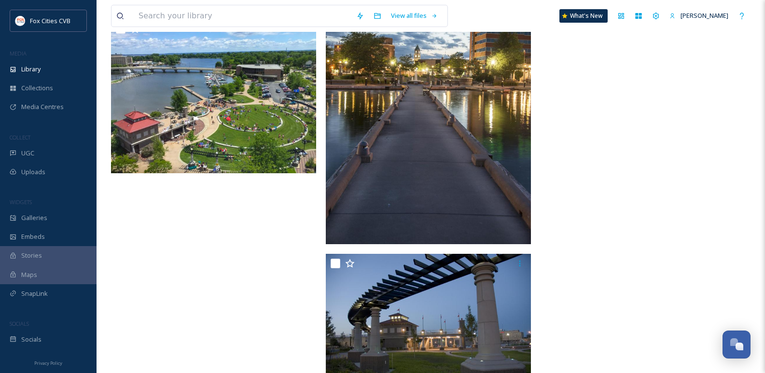
scroll to position [2831, 0]
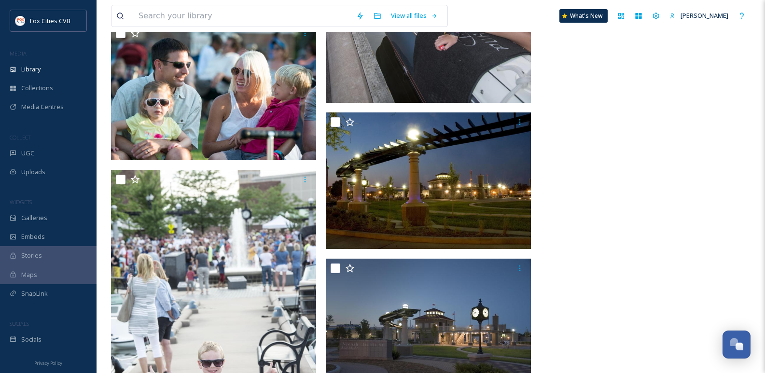
scroll to position [2511, 0]
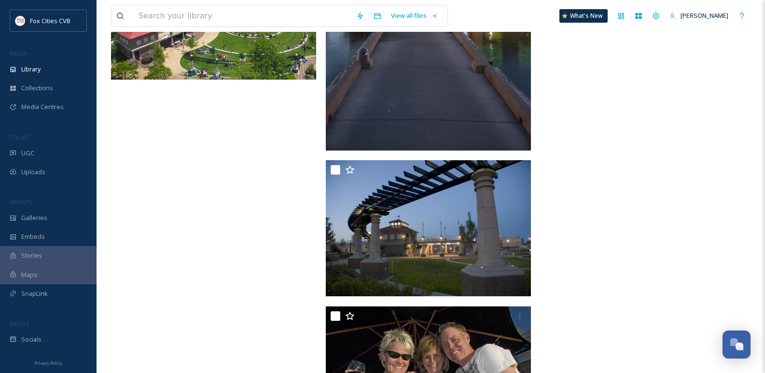
scroll to position [3072, 0]
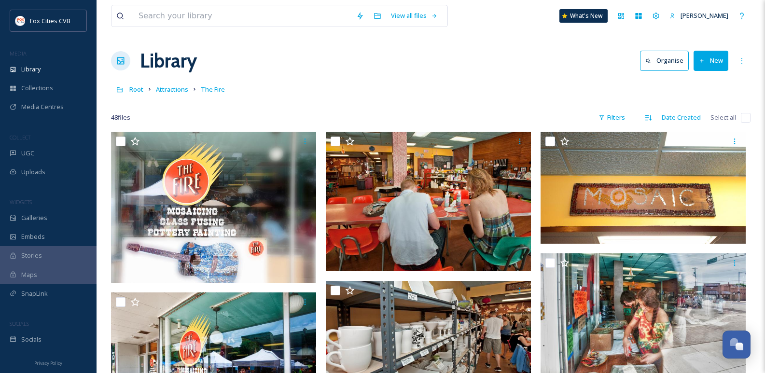
click at [718, 51] on button "New" at bounding box center [711, 61] width 35 height 20
click at [699, 80] on span "File Upload" at bounding box center [707, 83] width 32 height 9
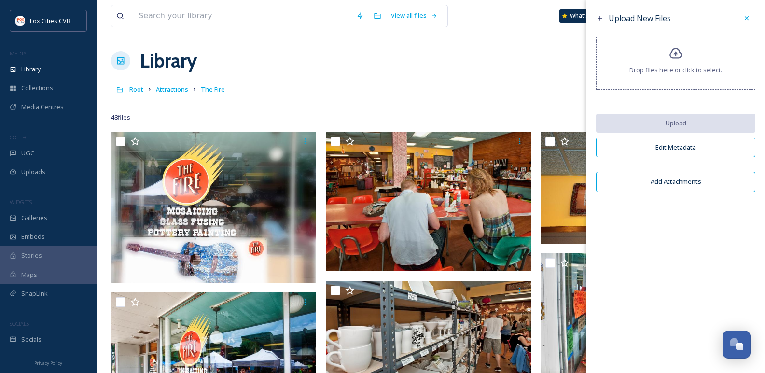
click at [690, 70] on span "Drop files here or click to select." at bounding box center [676, 70] width 93 height 9
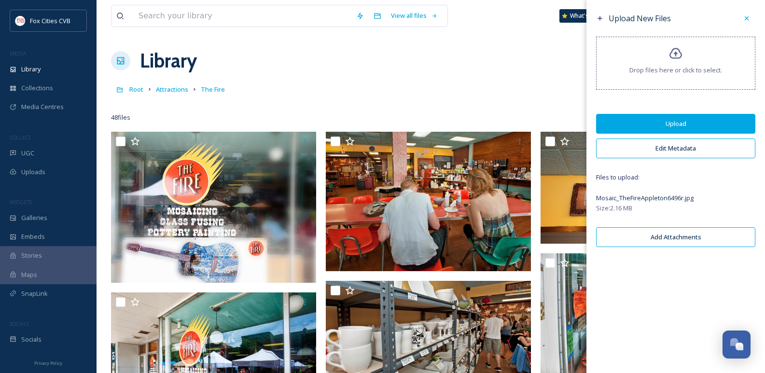
click at [684, 123] on button "Upload" at bounding box center [675, 124] width 159 height 20
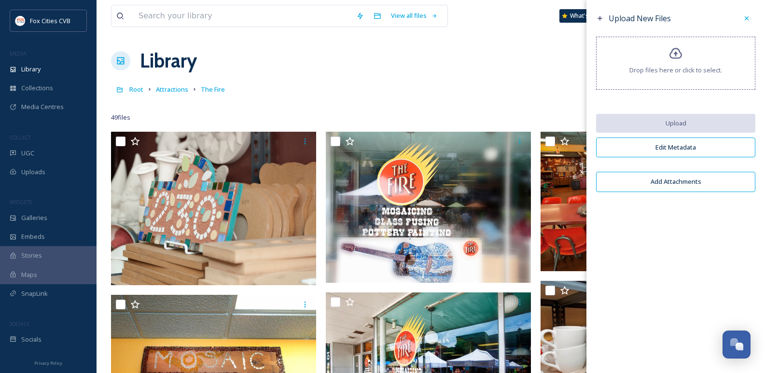
click at [516, 70] on div "Library Organise New" at bounding box center [431, 60] width 640 height 29
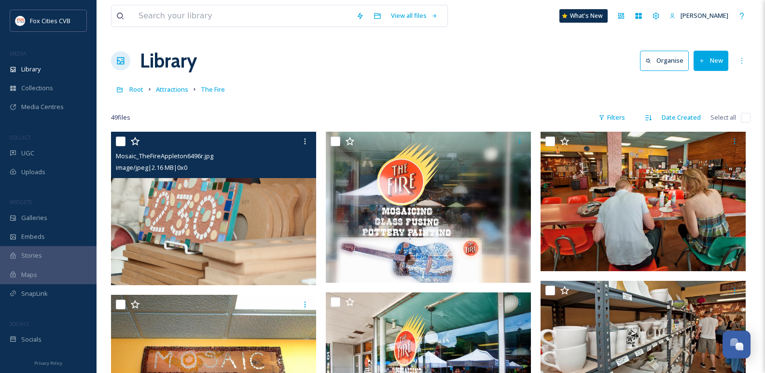
click at [122, 140] on input "checkbox" at bounding box center [121, 142] width 10 height 10
checkbox input "true"
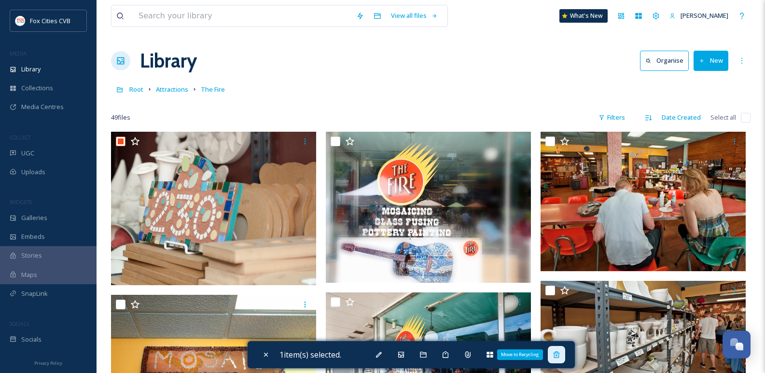
click at [565, 354] on div "Move to Recycling" at bounding box center [556, 354] width 17 height 17
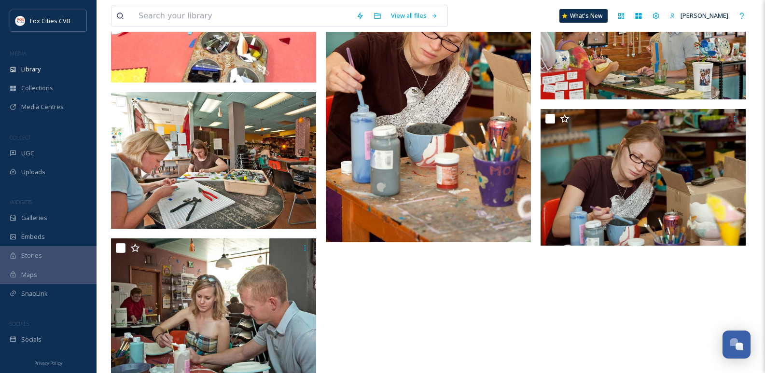
scroll to position [2752, 0]
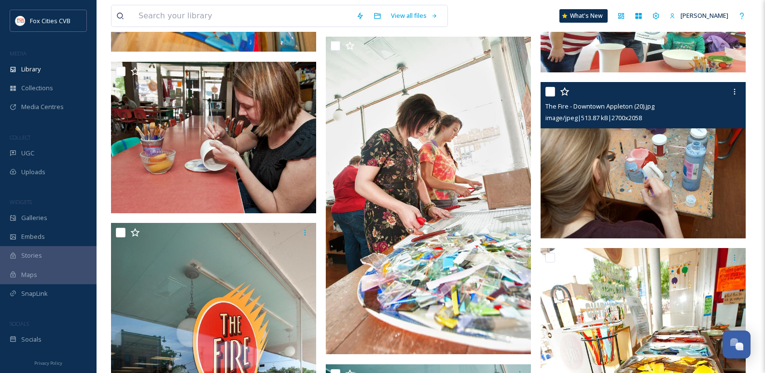
scroll to position [724, 0]
